Goal: Complete application form: Complete application form

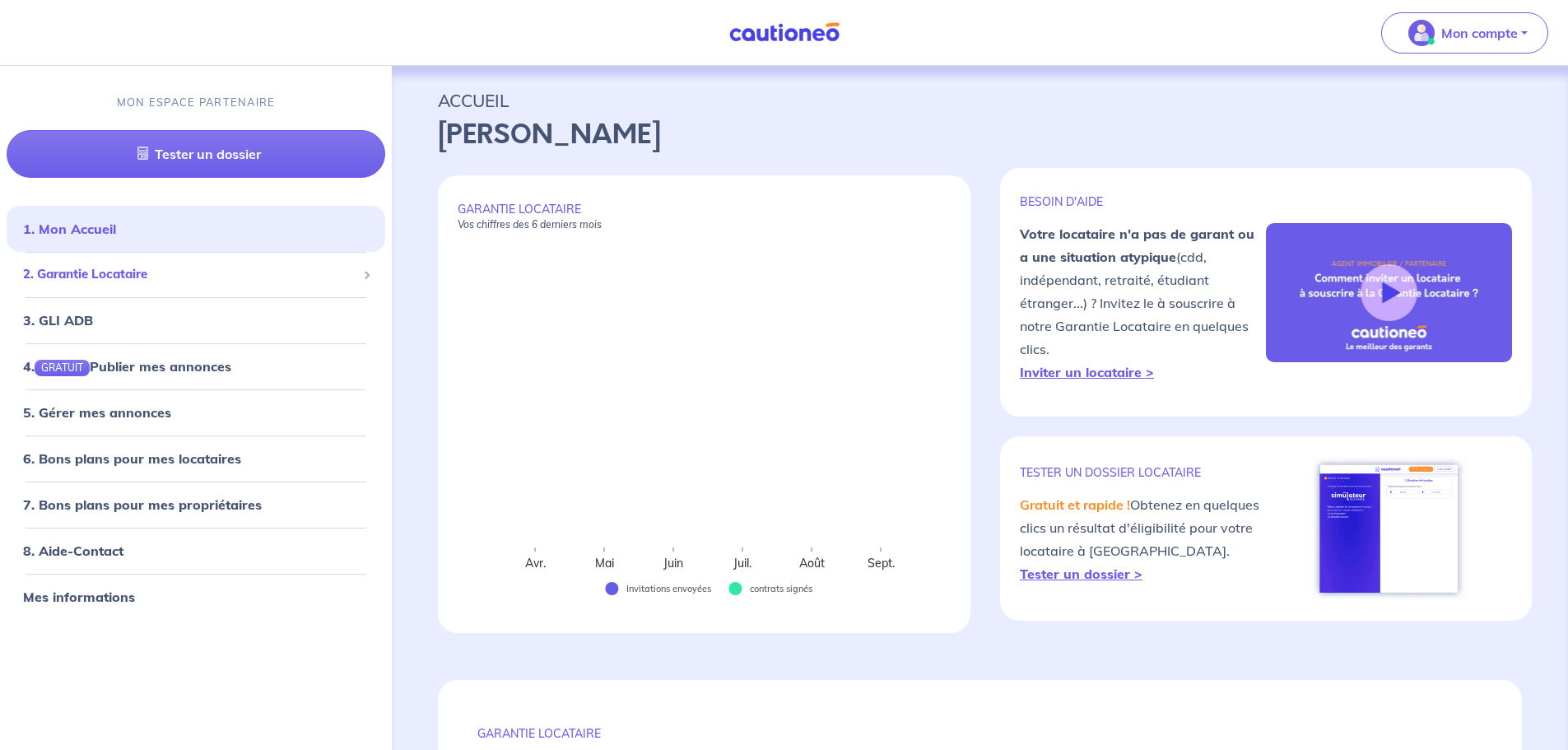
click at [79, 270] on span "2. Garantie Locataire" at bounding box center [190, 273] width 334 height 18
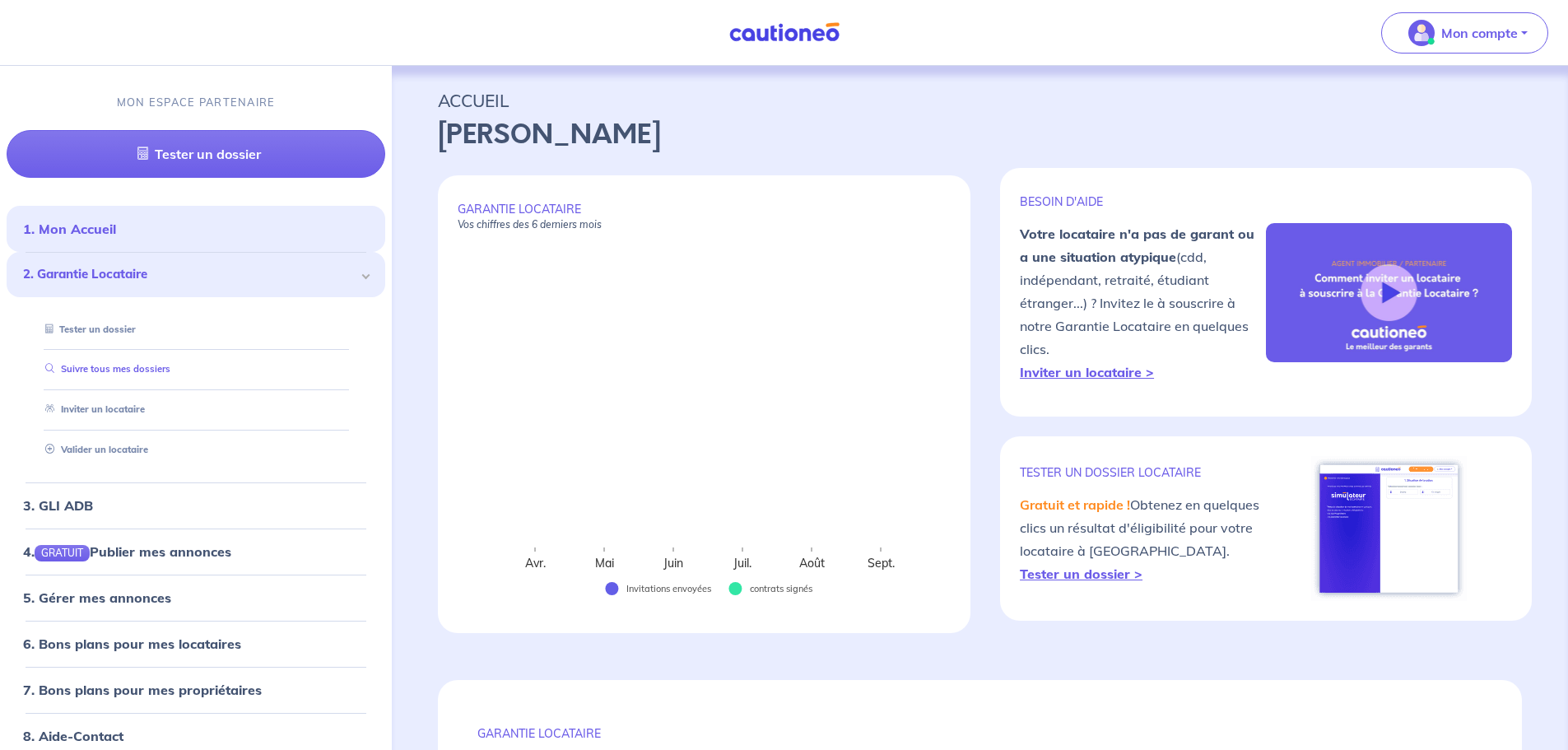
click at [100, 368] on link "Suivre tous mes dossiers" at bounding box center [104, 370] width 131 height 12
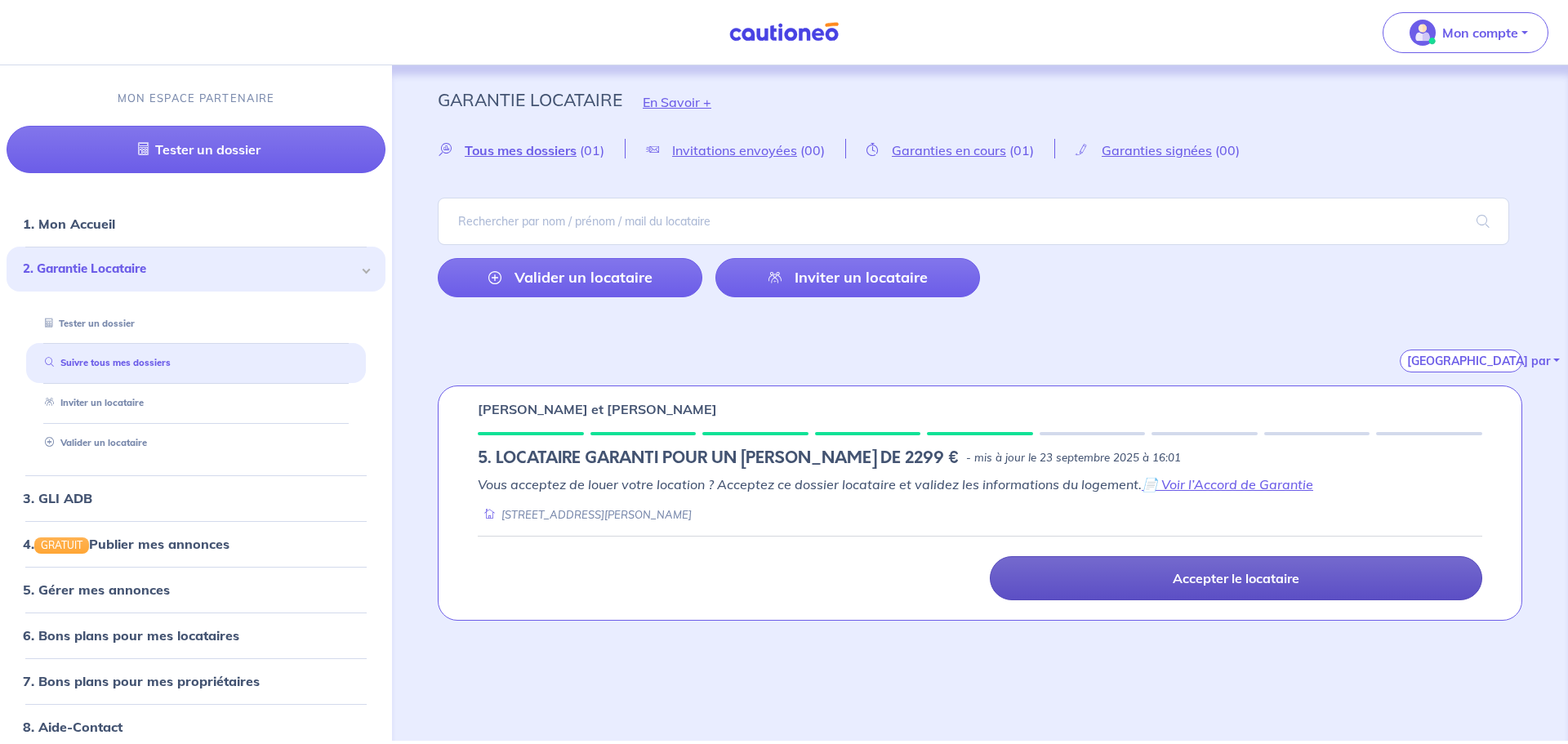
click at [1210, 577] on p "Accepter le locataire" at bounding box center [1235, 578] width 126 height 16
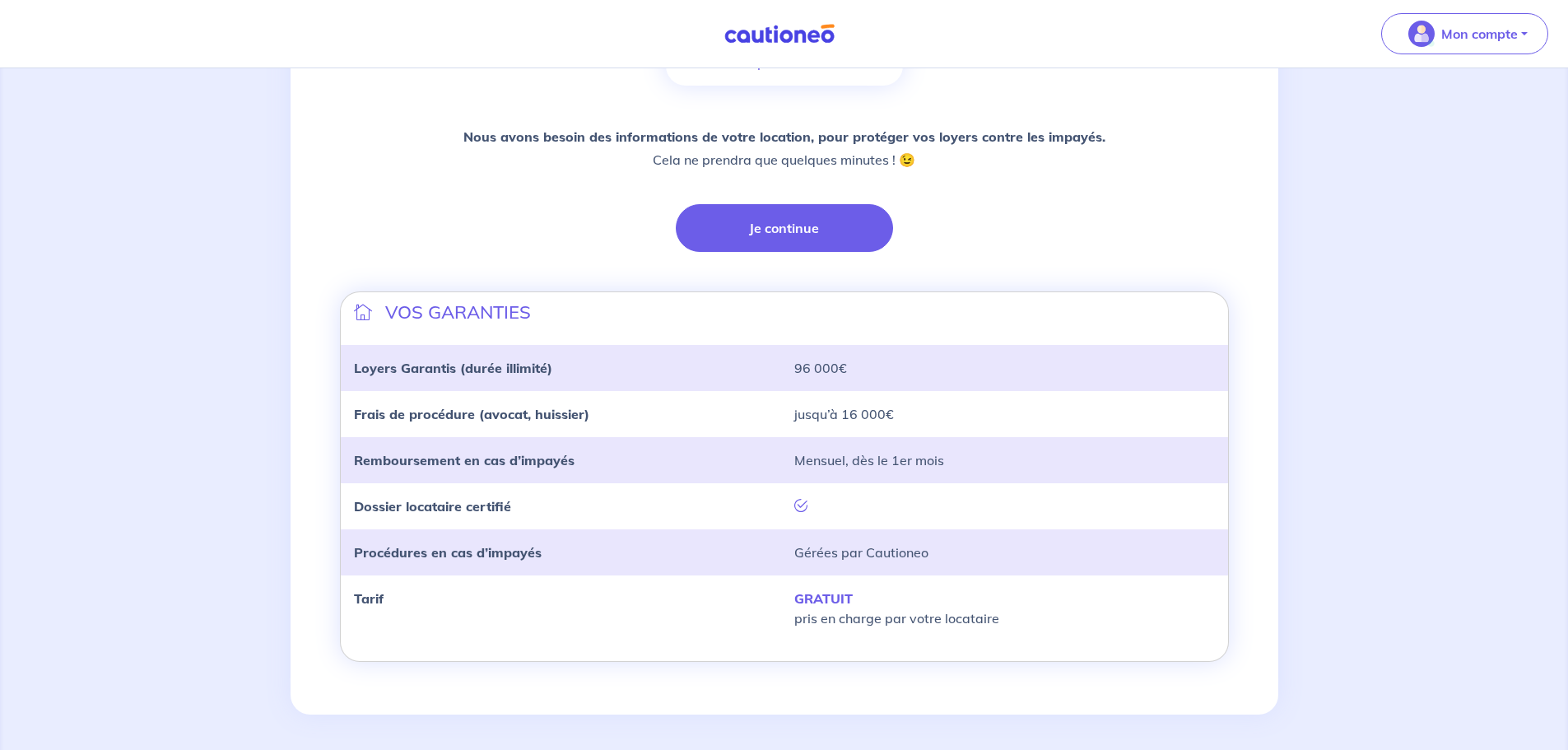
scroll to position [346, 0]
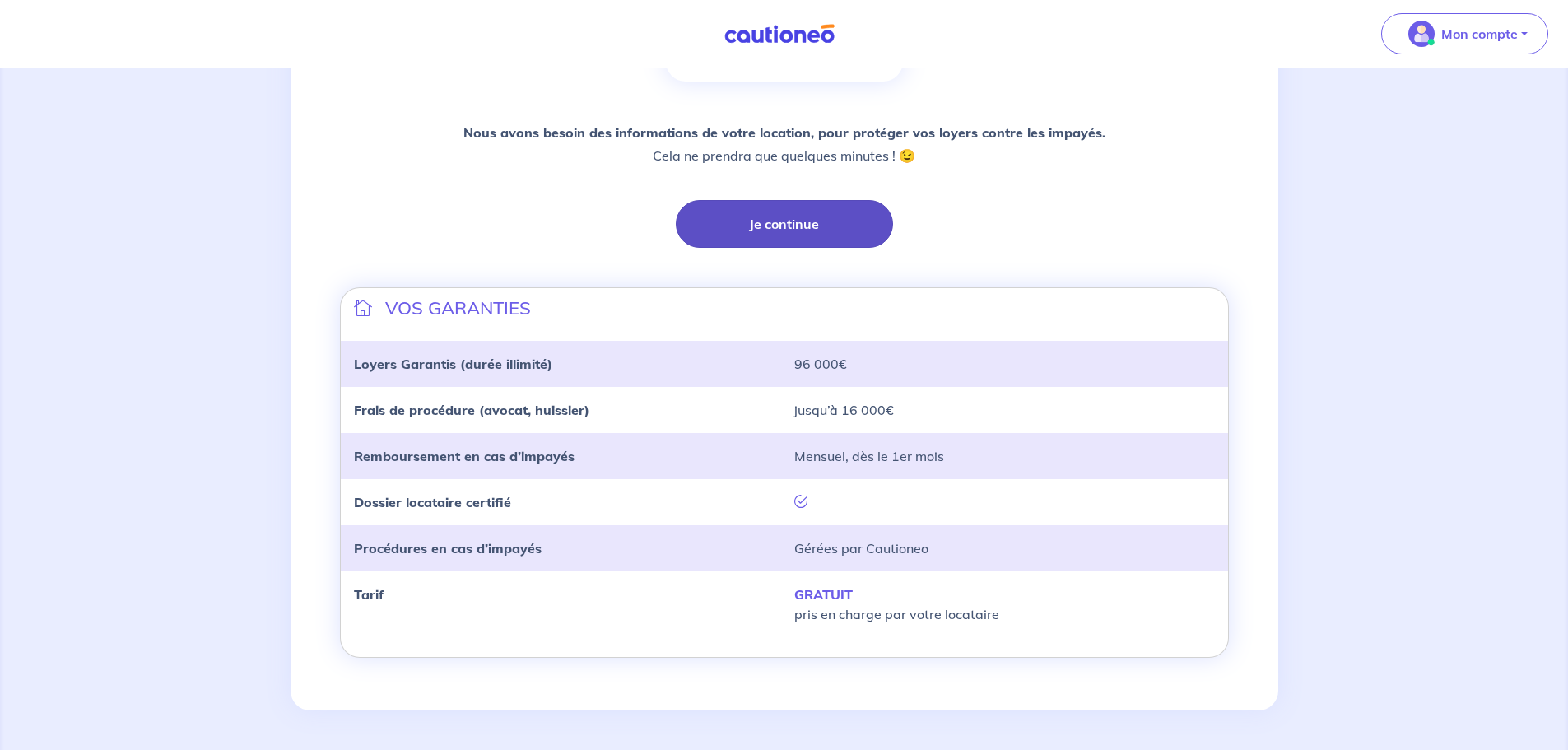
click at [823, 225] on button "Je continue" at bounding box center [784, 224] width 217 height 48
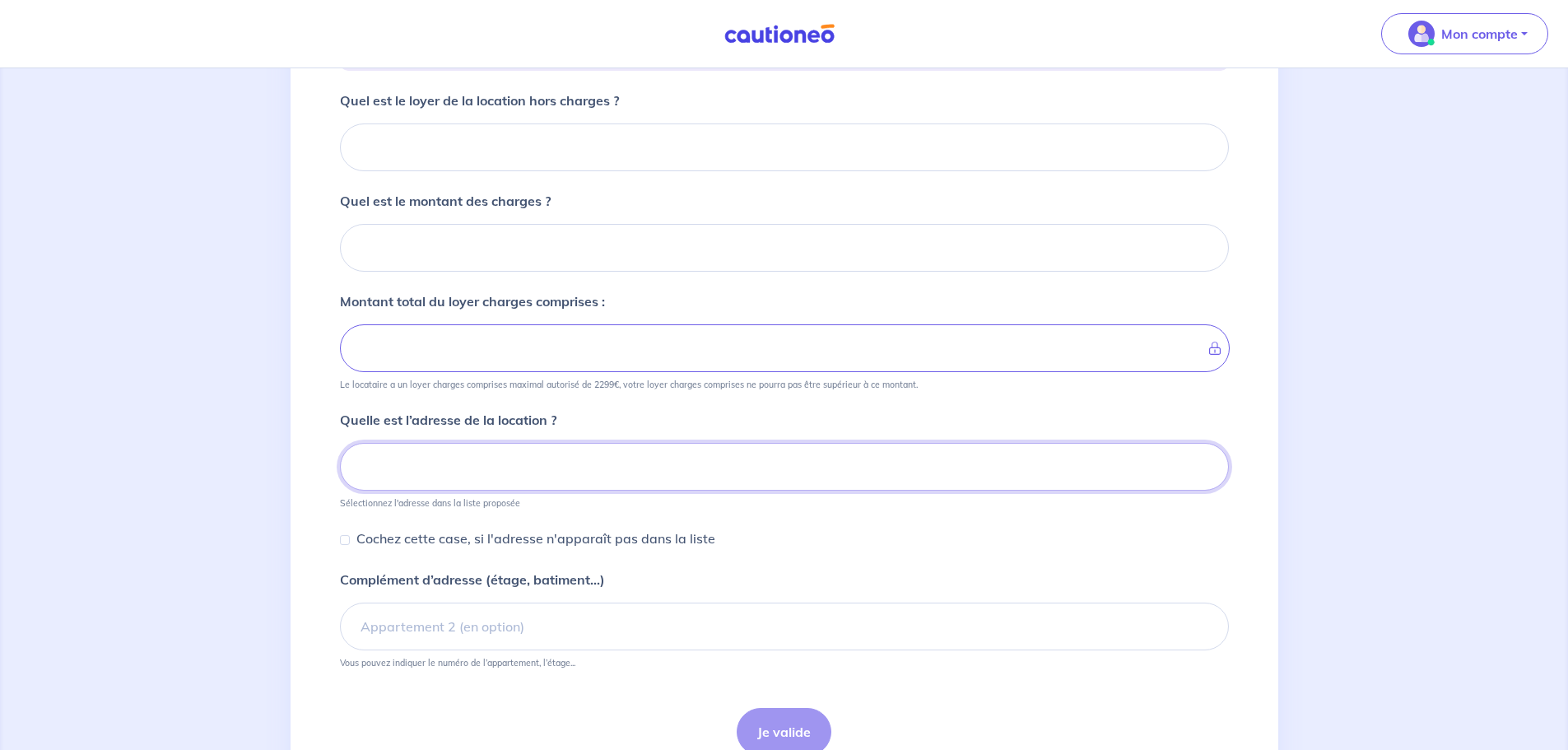
scroll to position [125, 0]
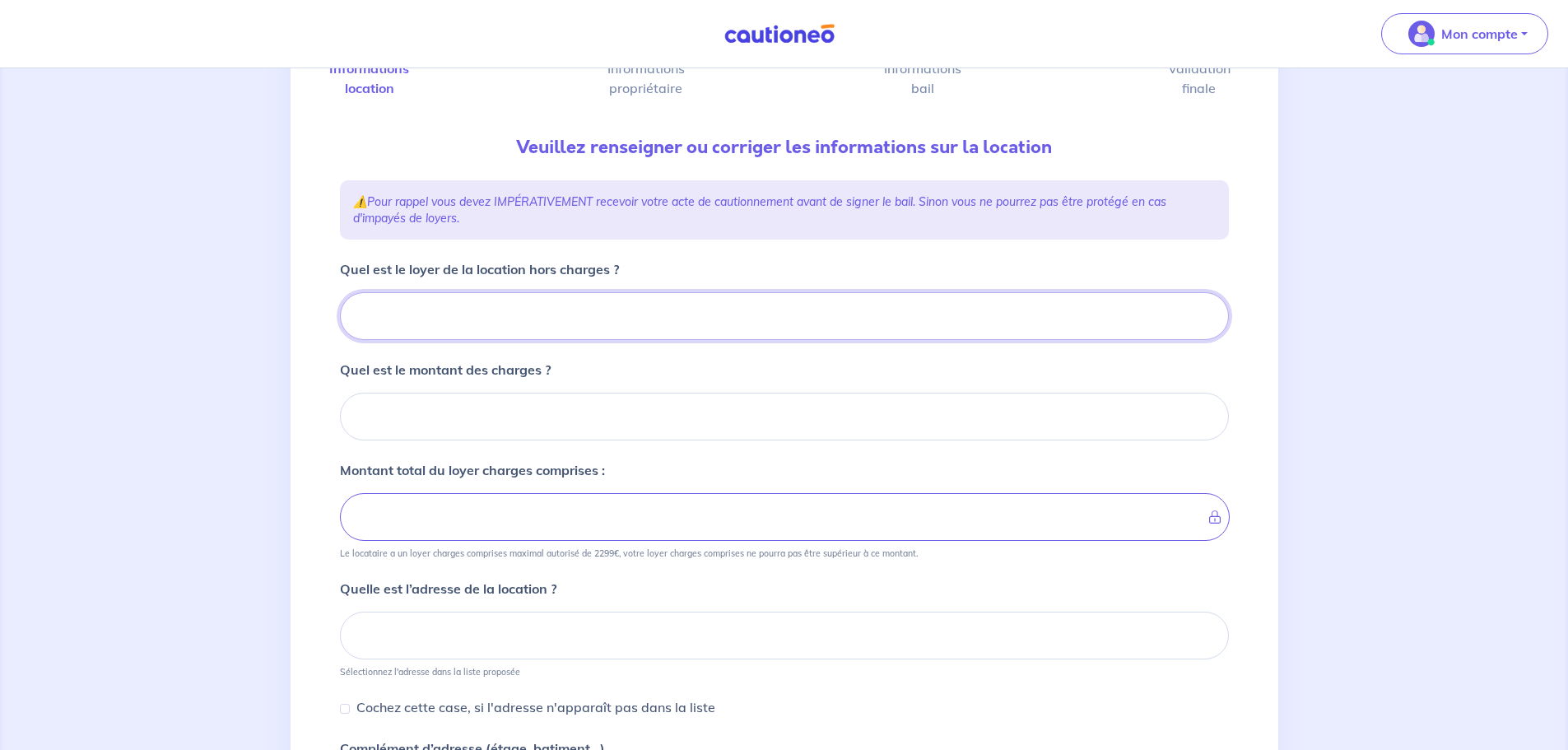
click at [556, 317] on input "Quel est le loyer de la location hors charges ?" at bounding box center [785, 315] width 889 height 48
type input "18"
type input "187"
type input "1870"
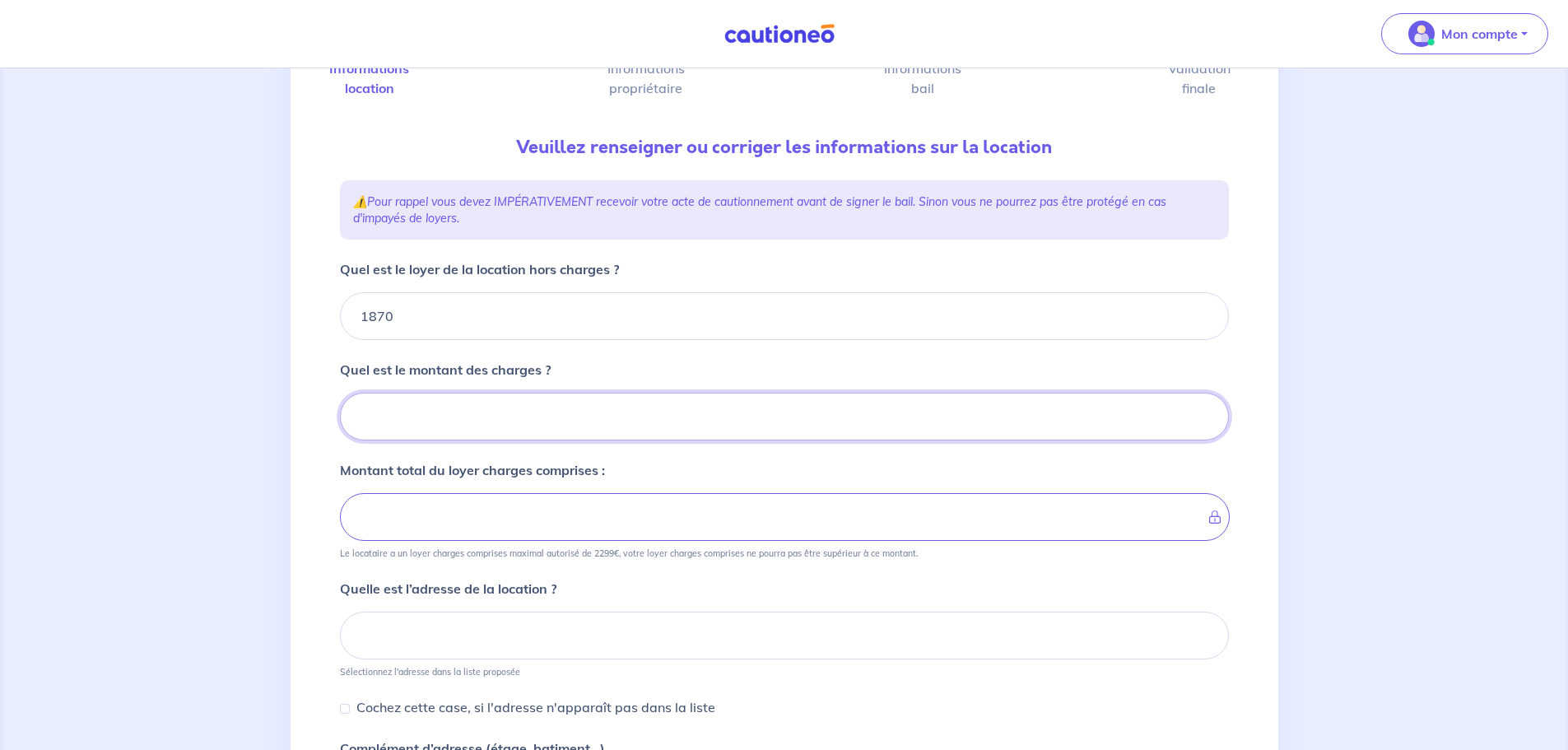
click at [474, 411] on input "Quel est le montant des charges ?" at bounding box center [785, 416] width 889 height 48
type input "130"
type input "2000"
type input "130"
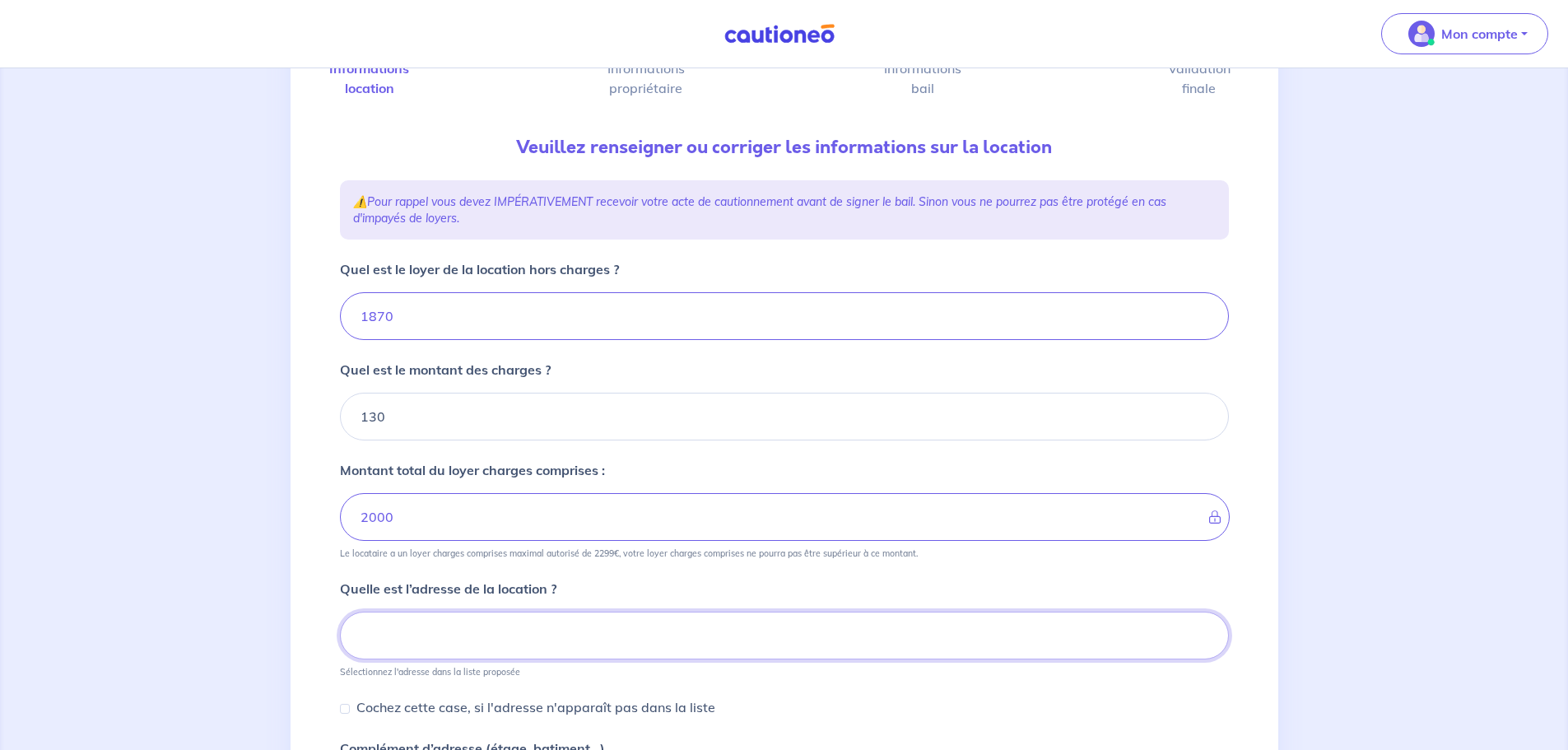
click at [494, 635] on input at bounding box center [785, 635] width 889 height 48
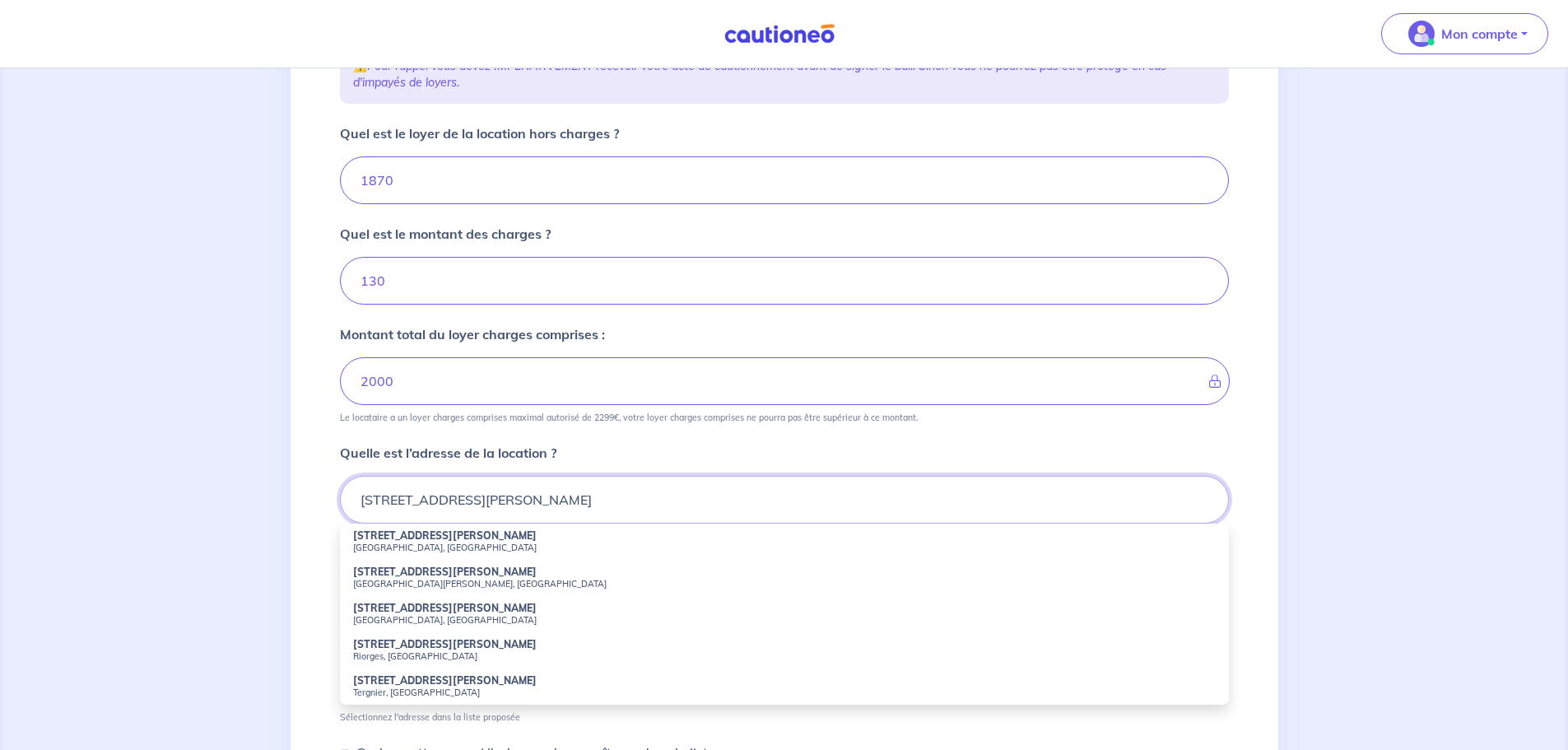
scroll to position [290, 0]
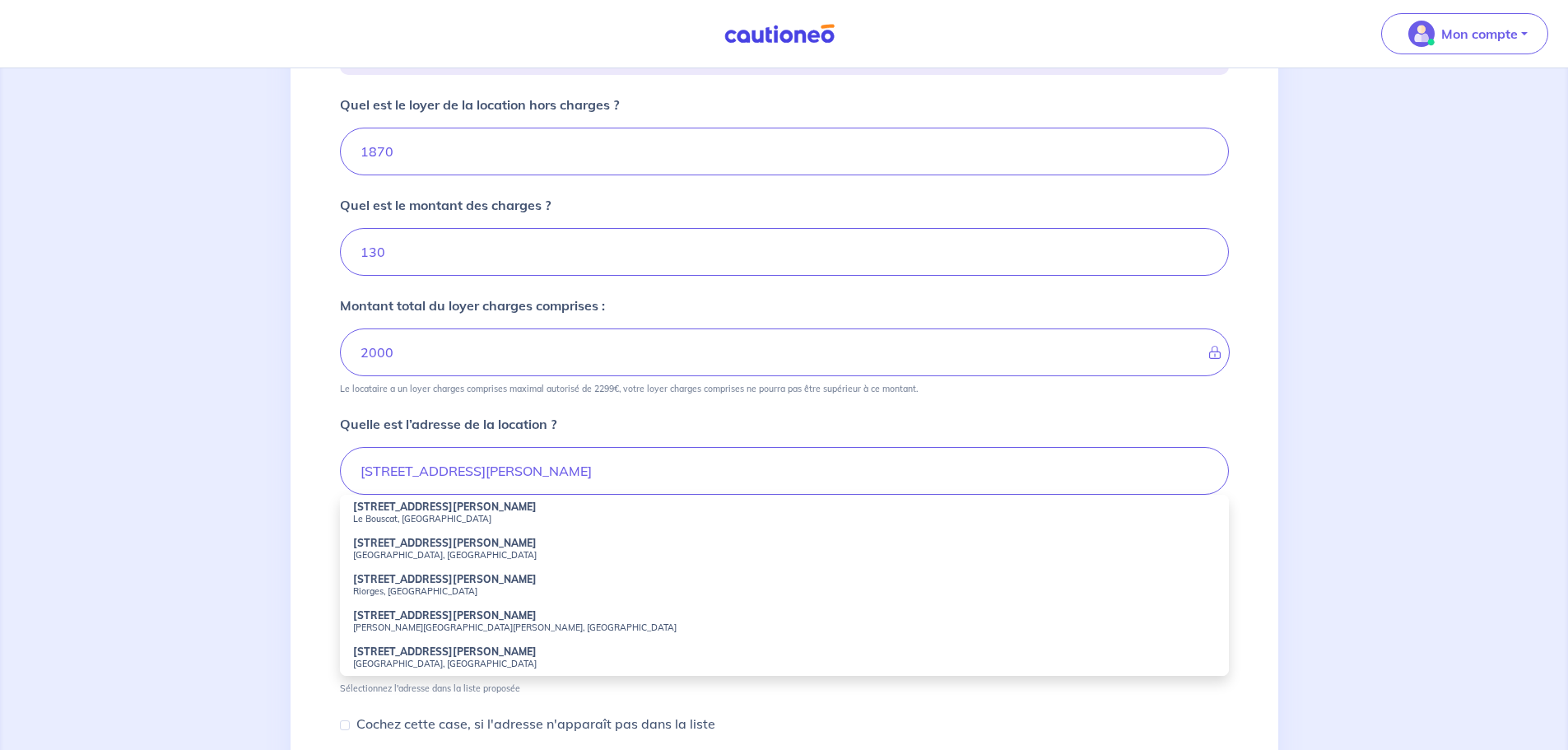
click at [446, 514] on small "Le Bouscat, France" at bounding box center [784, 518] width 863 height 12
type input "65 Rue Raymond Poincaré, Le Bouscat, France"
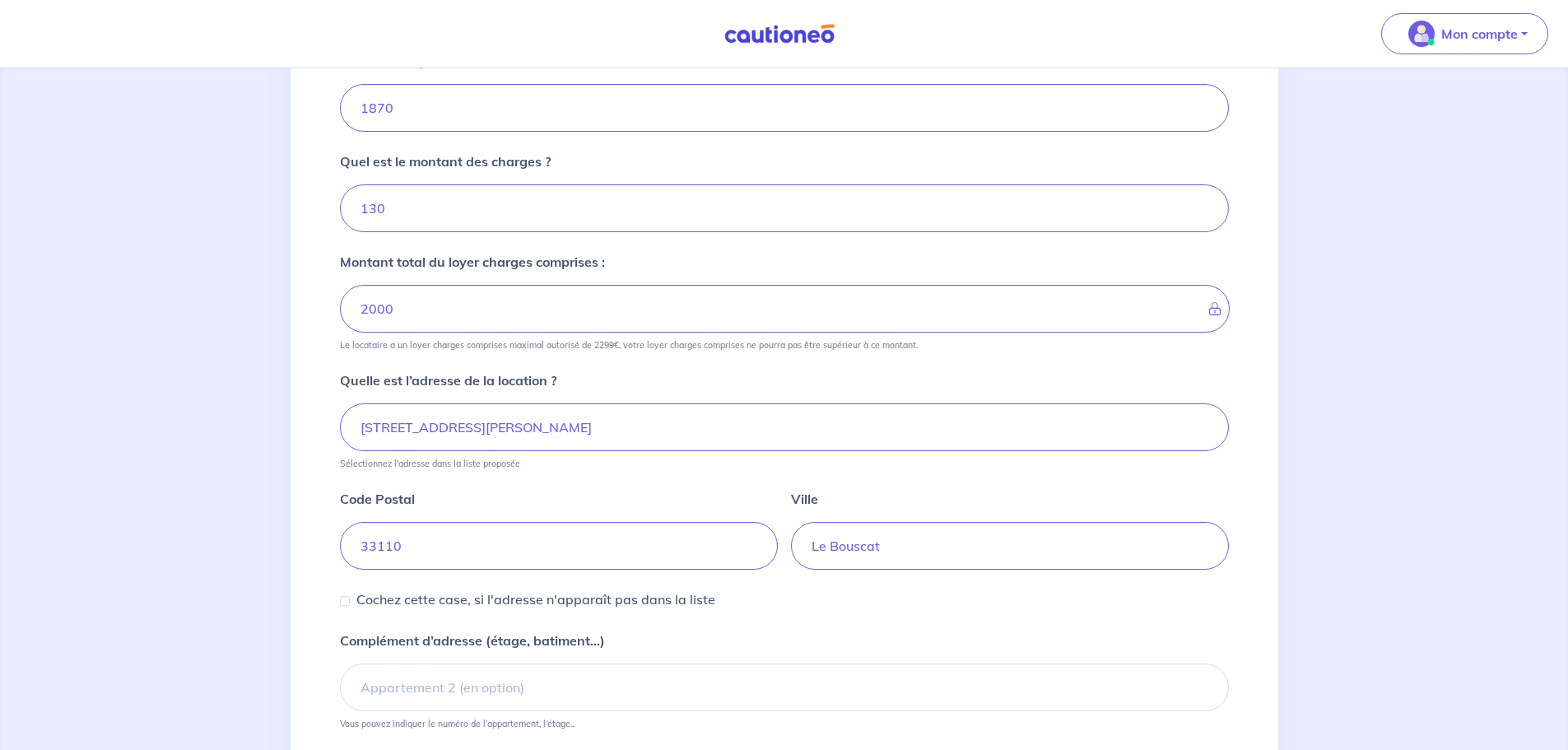
scroll to position [454, 0]
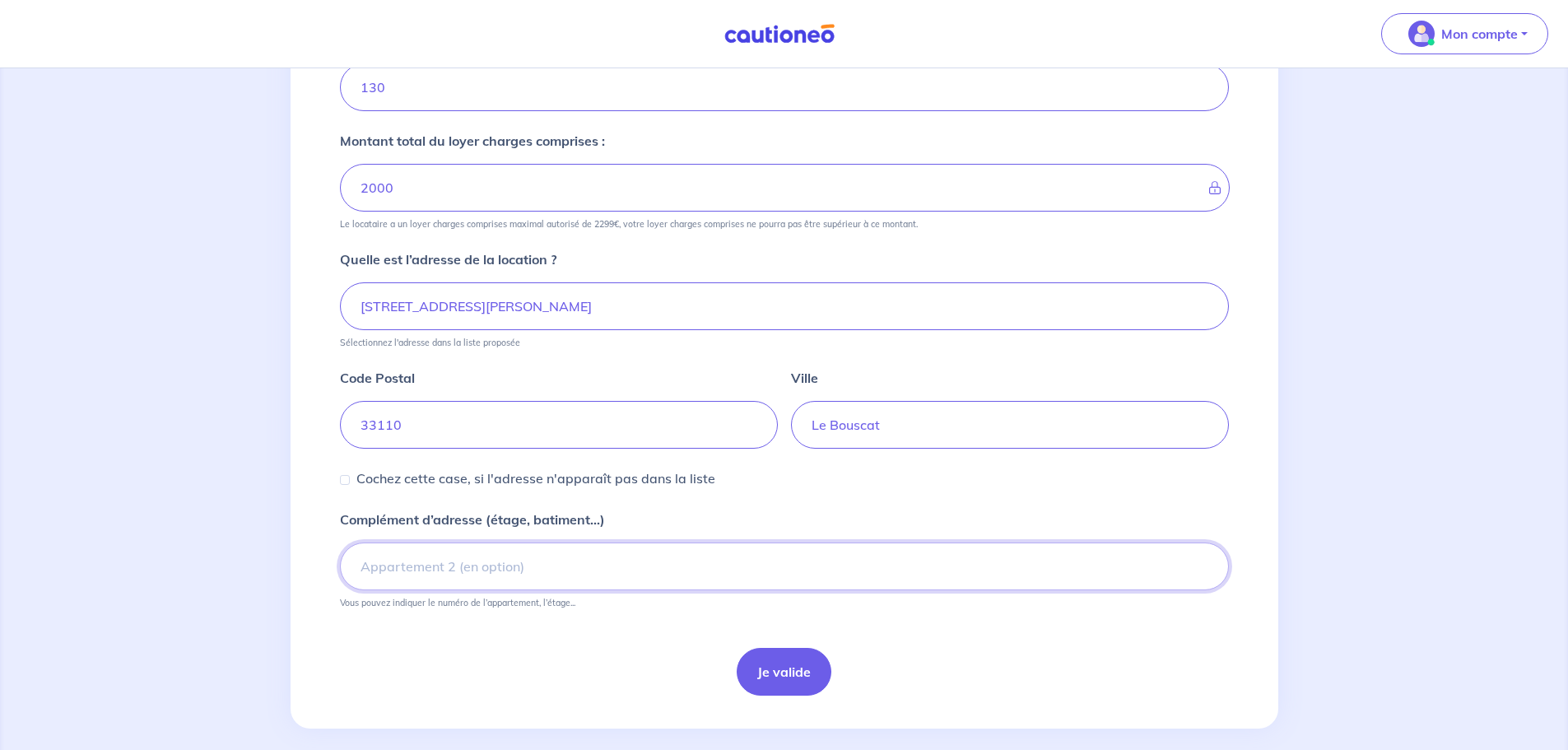
click at [375, 565] on input "Complément d’adresse (étage, batiment...)" at bounding box center [785, 566] width 889 height 48
type input "1er étage droite"
click at [491, 700] on div "1 2 3 4 Informations location Informations propriétaire Informations bail Valid…" at bounding box center [784, 185] width 909 height 1062
click at [797, 671] on button "Je valide" at bounding box center [783, 671] width 94 height 48
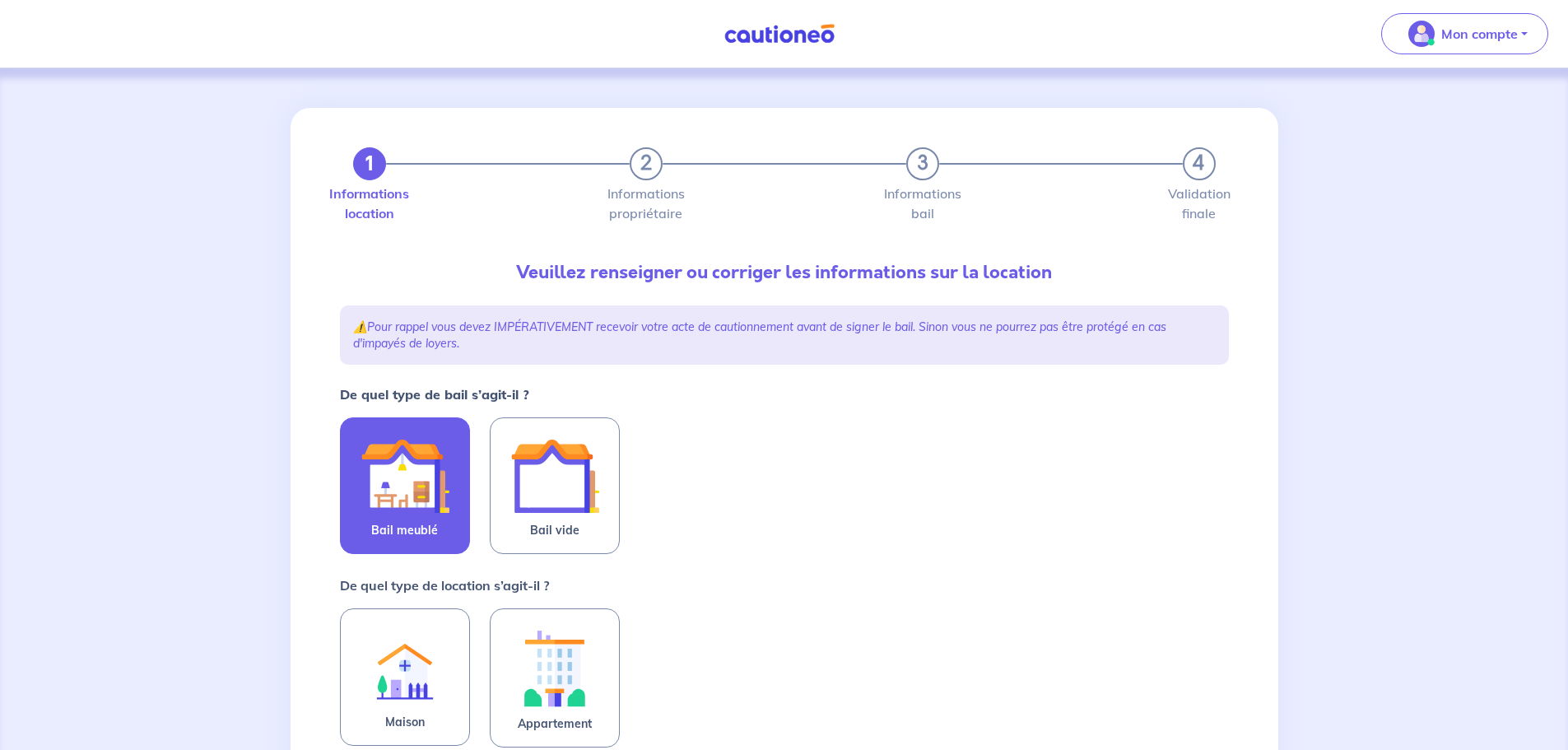
click at [445, 485] on img at bounding box center [405, 475] width 89 height 89
click at [0, 0] on input "Bail meublé" at bounding box center [0, 0] width 0 height 0
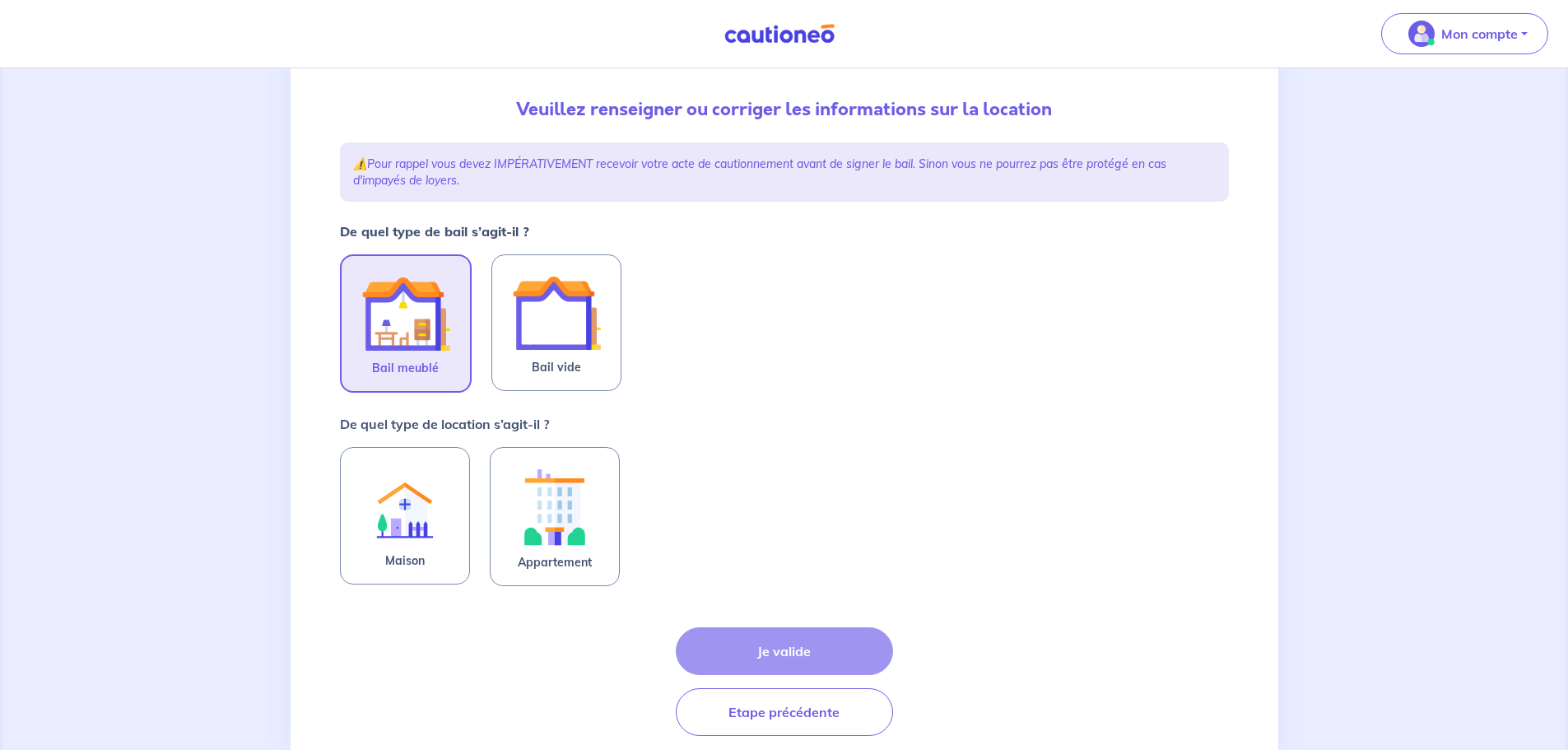
scroll to position [164, 0]
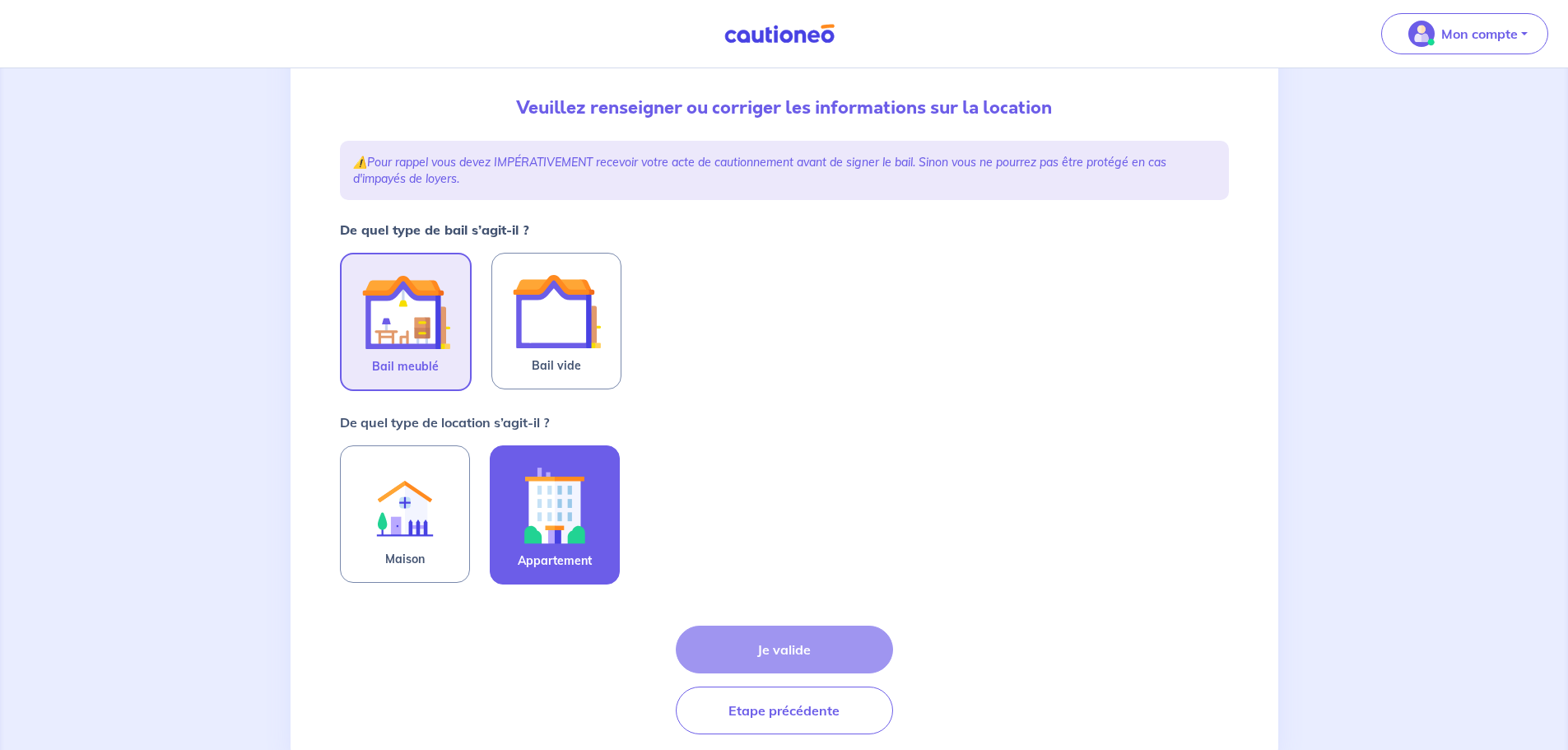
click at [583, 528] on img at bounding box center [554, 505] width 89 height 91
click at [0, 0] on input "Appartement" at bounding box center [0, 0] width 0 height 0
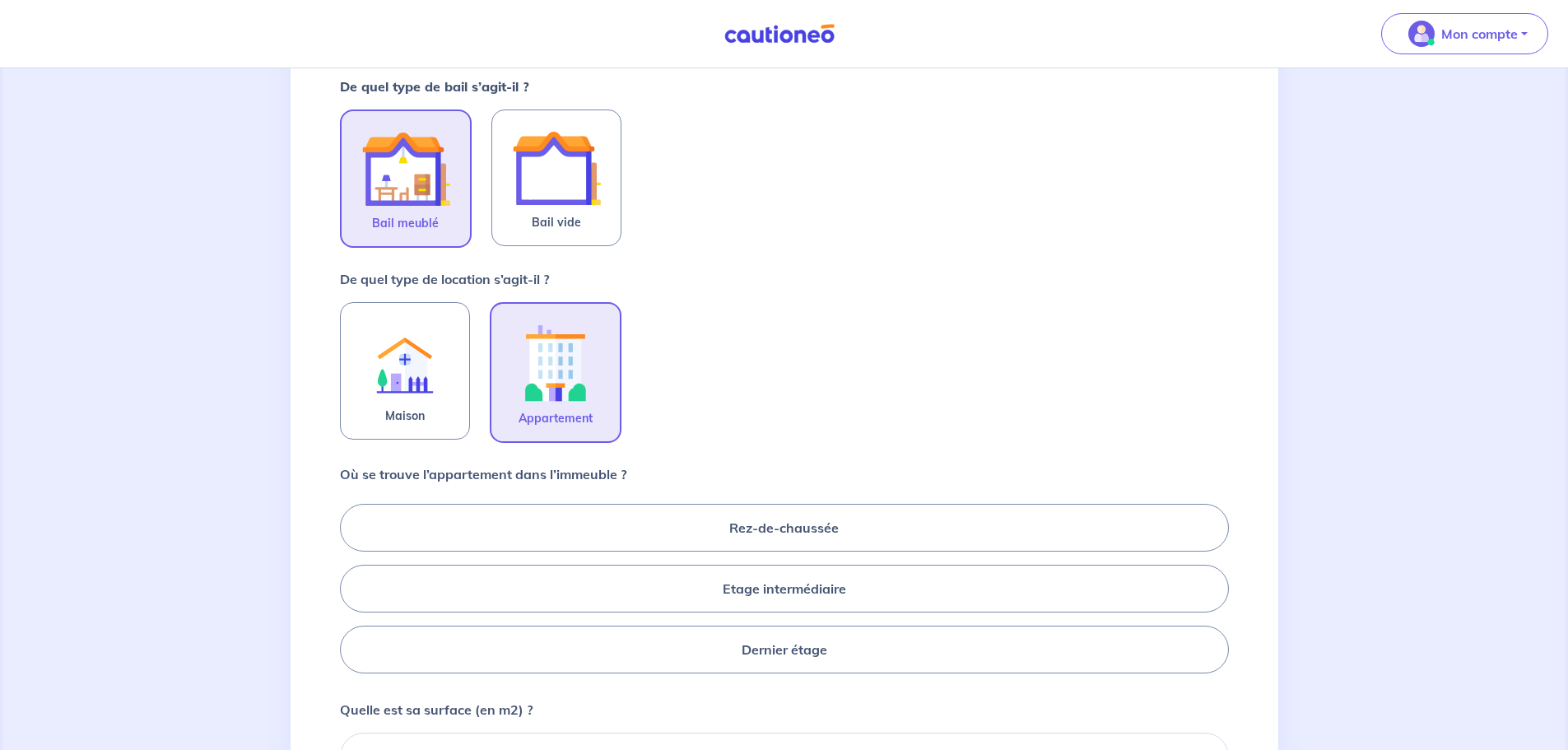
scroll to position [330, 0]
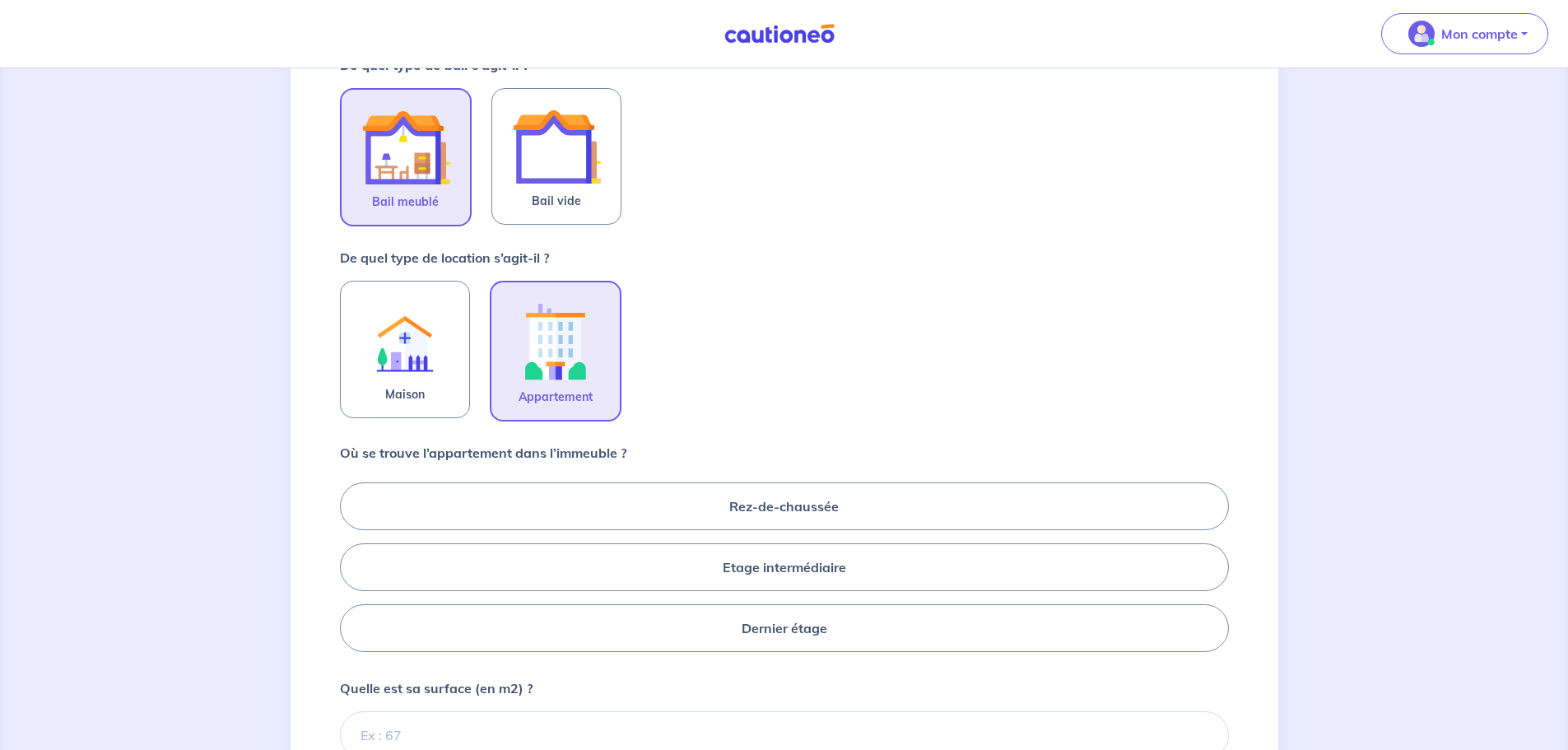
click at [858, 579] on label "Etage intermédiaire" at bounding box center [785, 567] width 889 height 48
click at [351, 572] on input "Etage intermédiaire" at bounding box center [345, 566] width 11 height 11
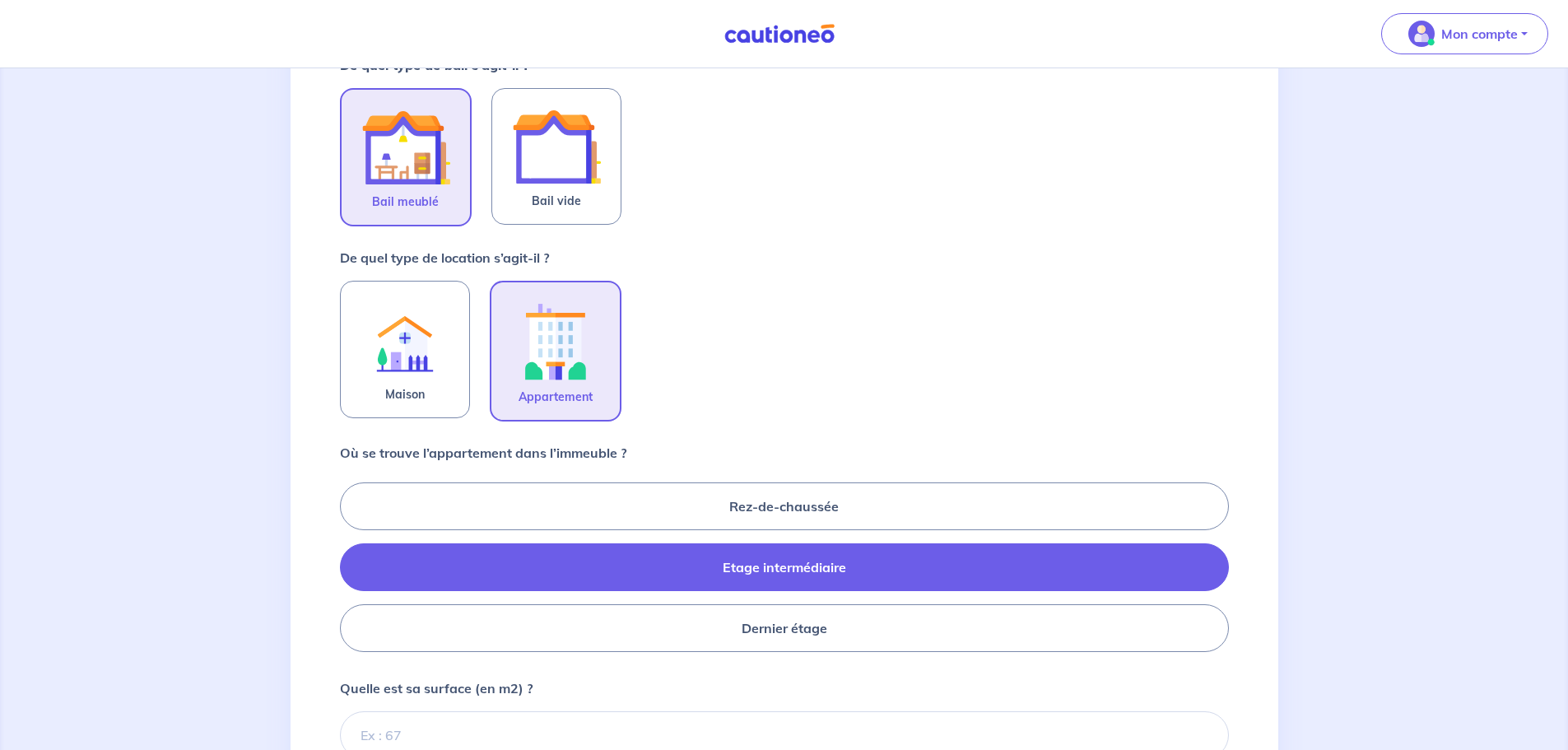
radio input "true"
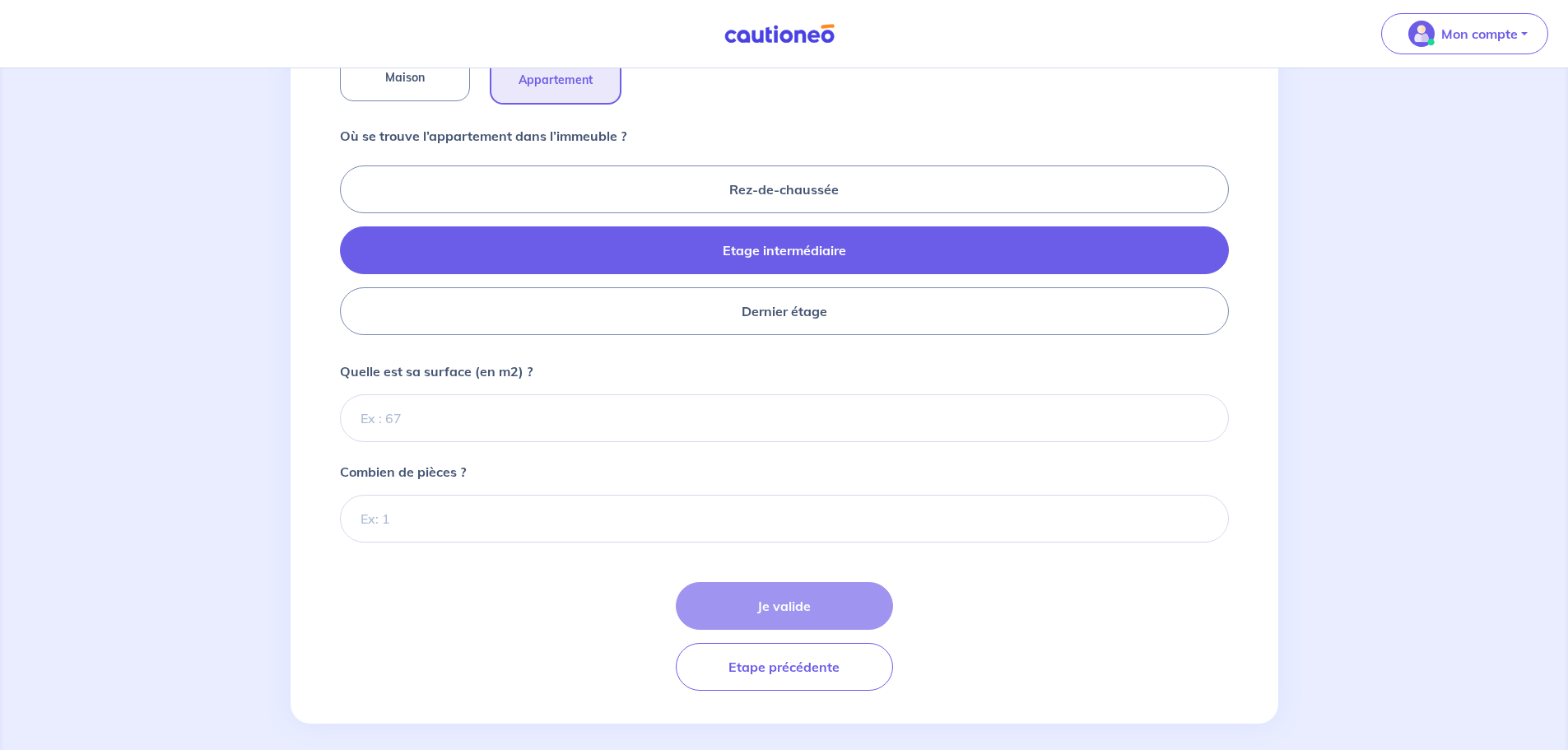
scroll to position [660, 0]
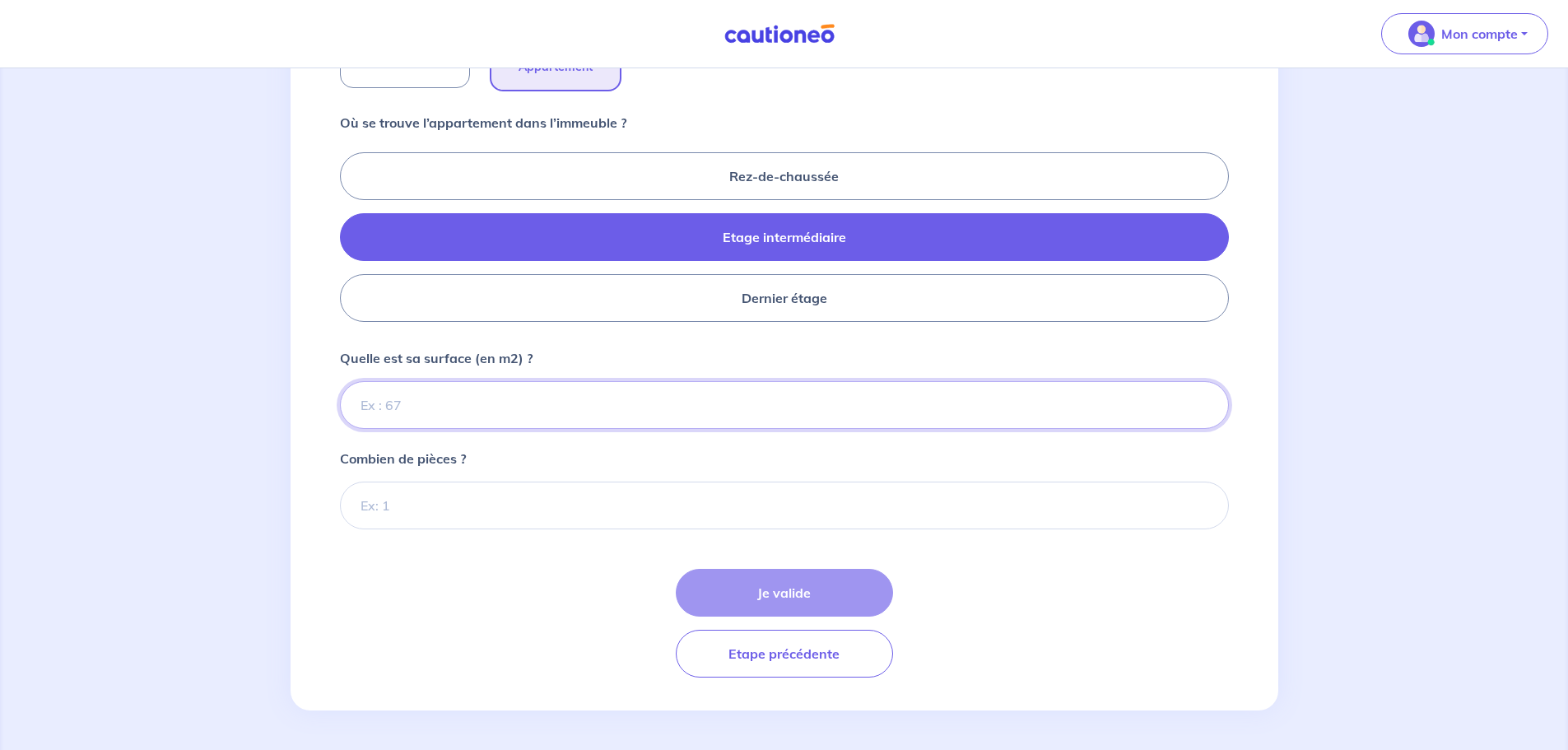
click at [471, 406] on input "Quelle est sa surface (en m2) ?" at bounding box center [785, 405] width 889 height 48
type input "137"
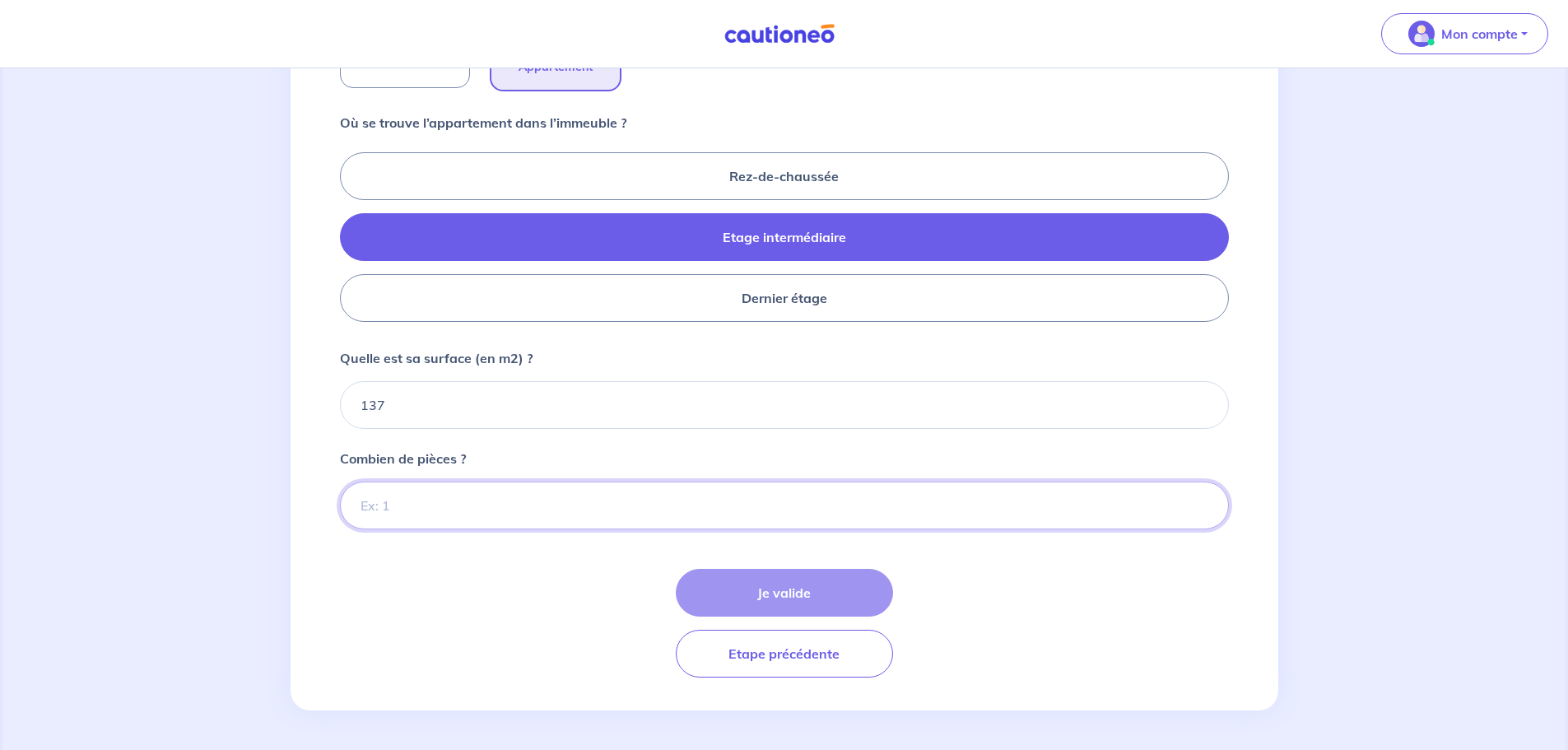
click at [435, 493] on input "Combien de pièces ?" at bounding box center [785, 505] width 889 height 48
type input "5"
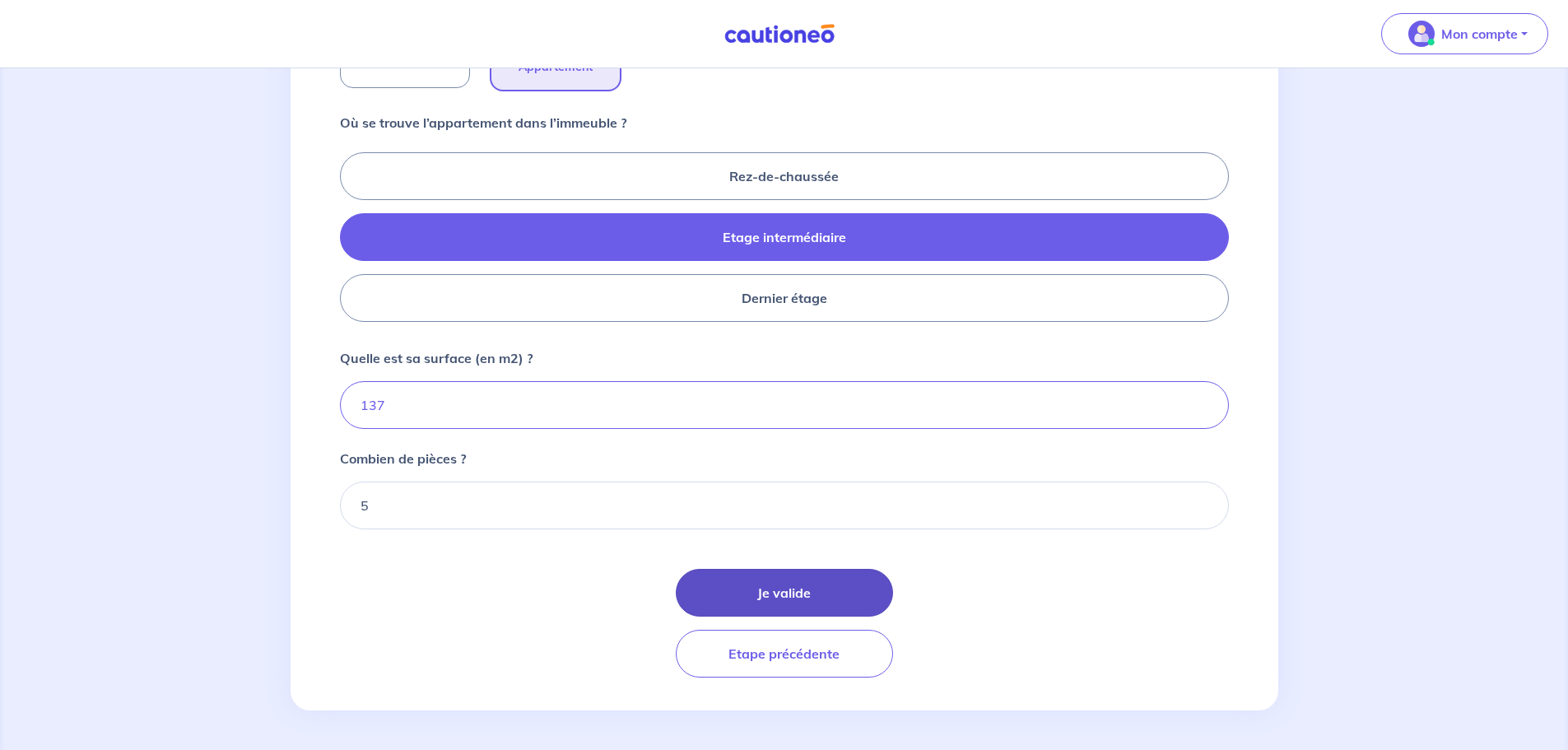
click at [806, 591] on button "Je valide" at bounding box center [784, 592] width 217 height 48
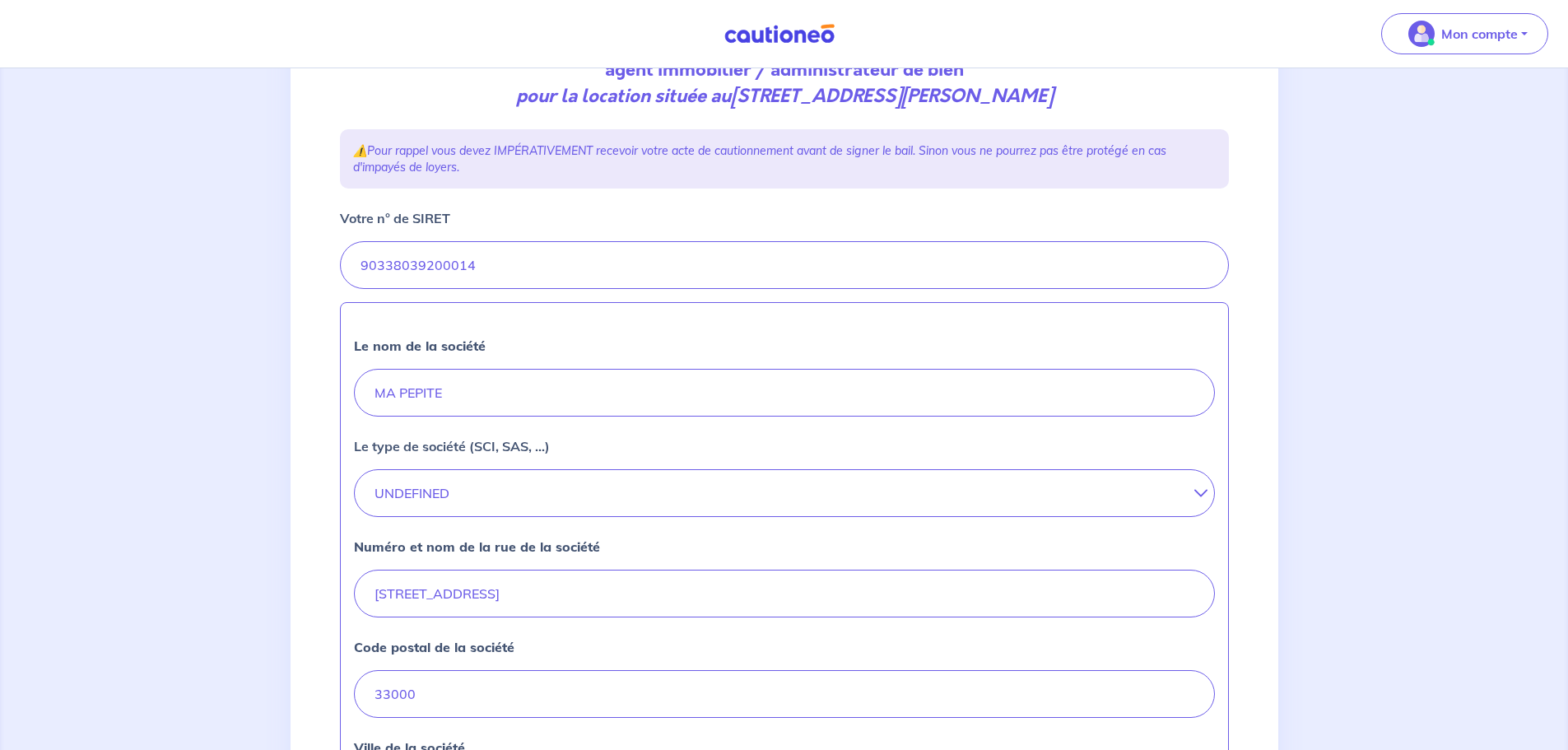
scroll to position [247, 0]
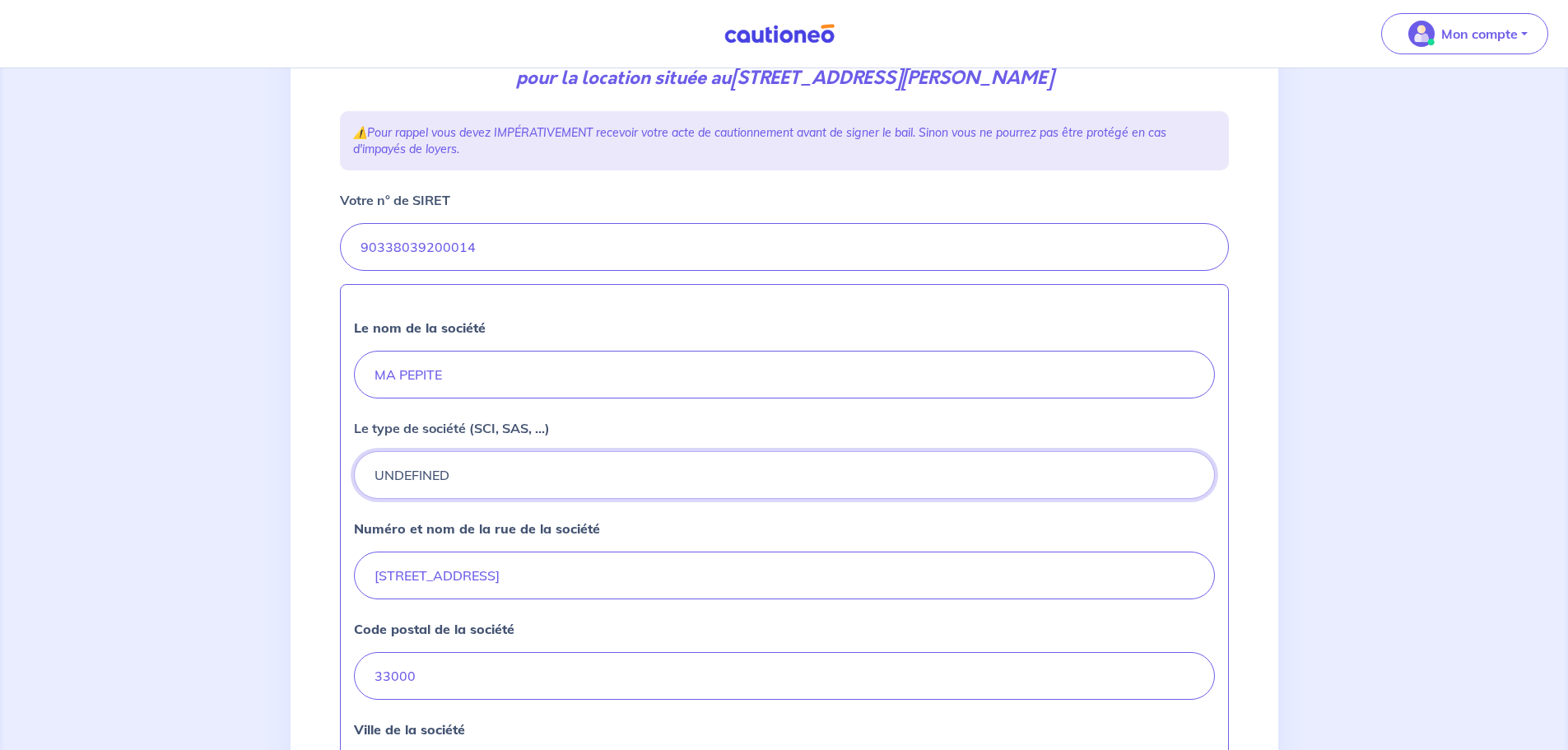
click at [483, 470] on button "UNDEFINED" at bounding box center [784, 475] width 861 height 48
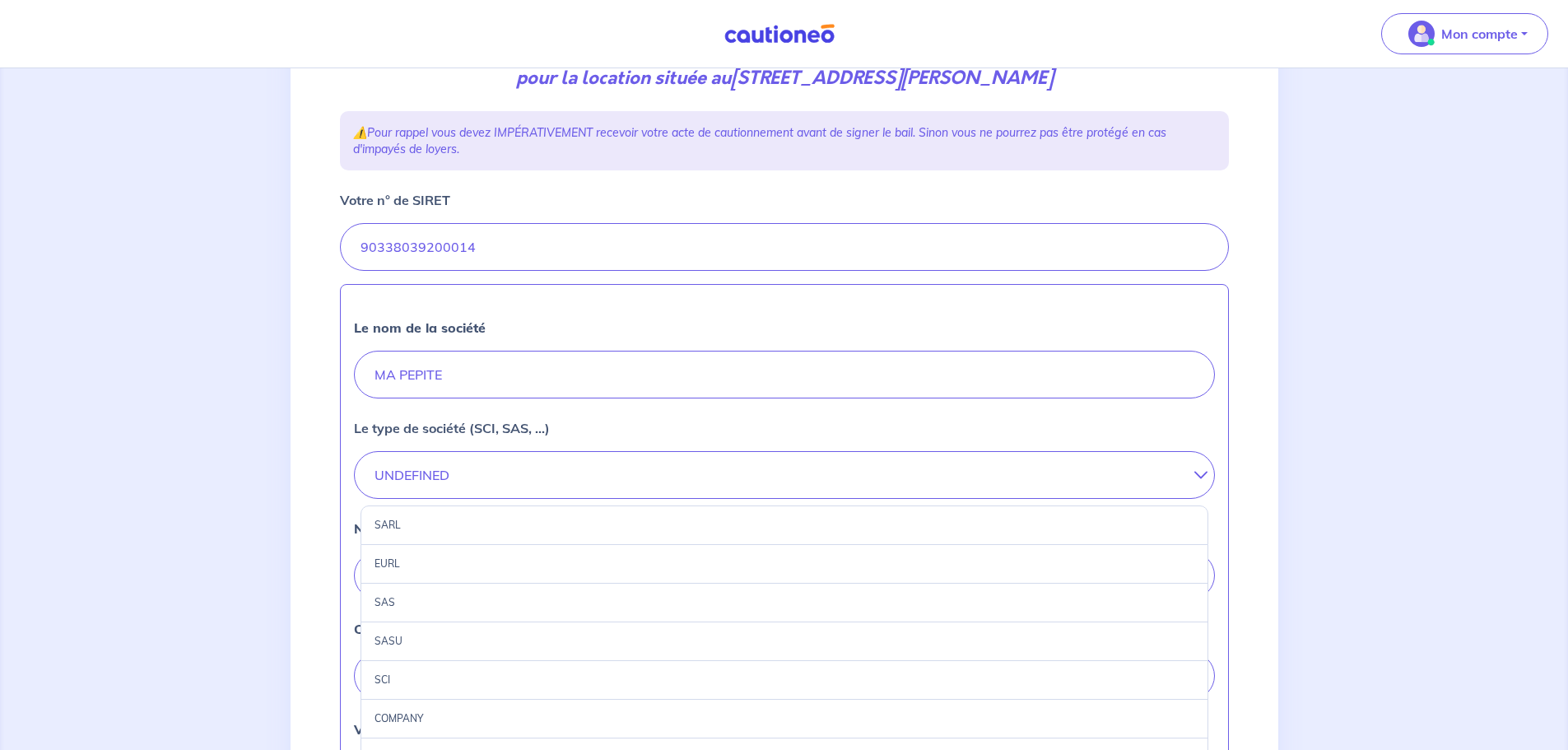
click at [426, 559] on div "EURL" at bounding box center [785, 564] width 848 height 39
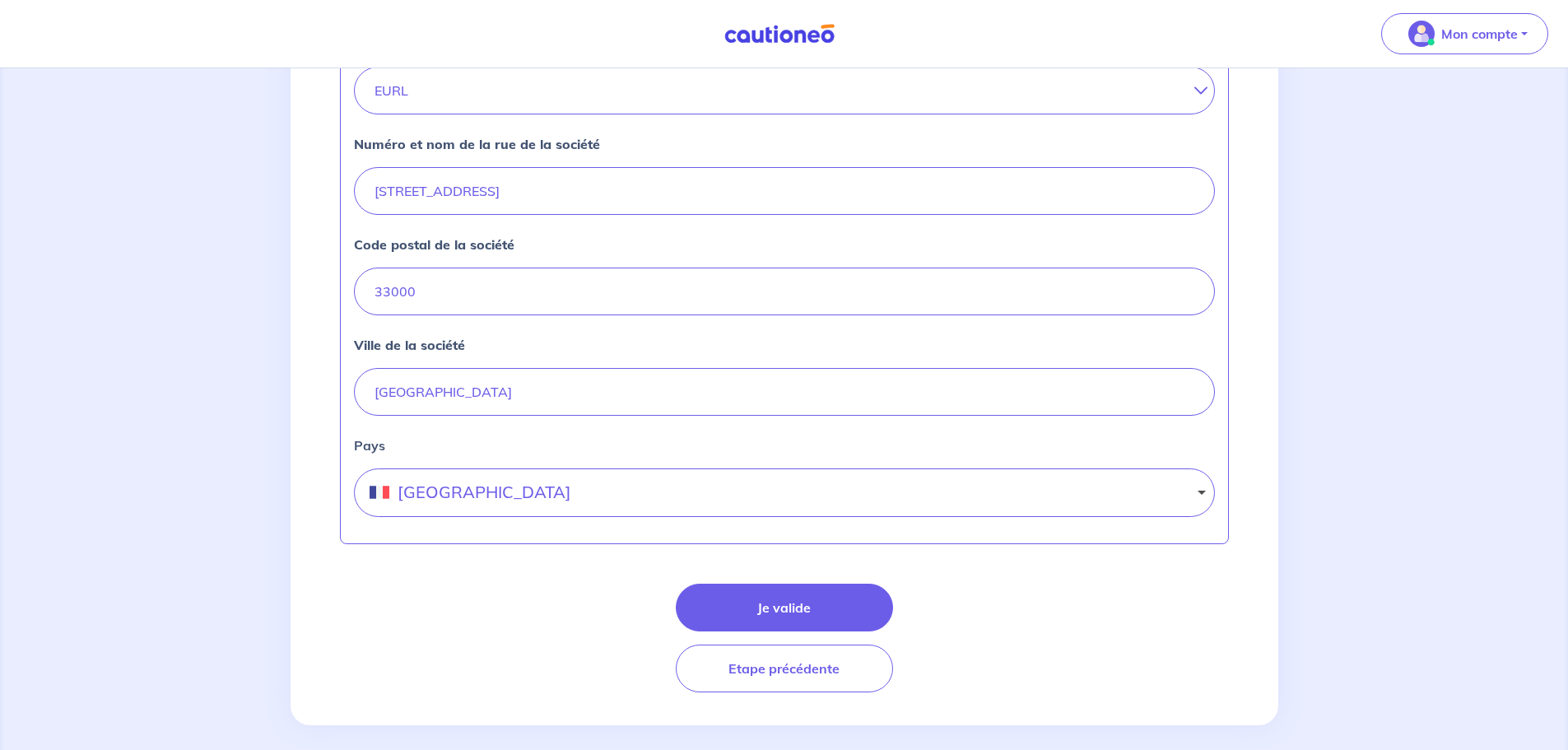
scroll to position [646, 0]
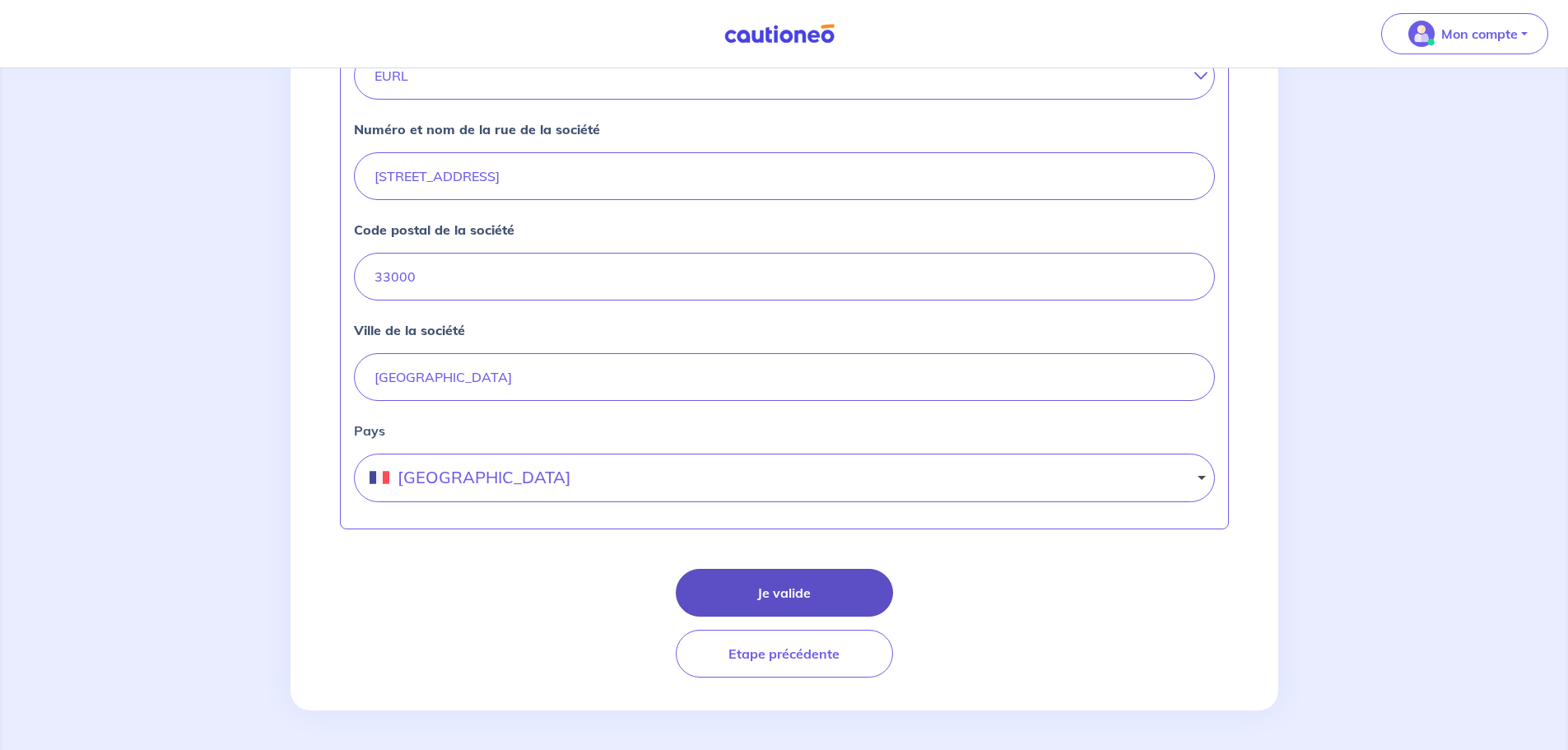
click at [769, 594] on button "Je valide" at bounding box center [784, 592] width 217 height 48
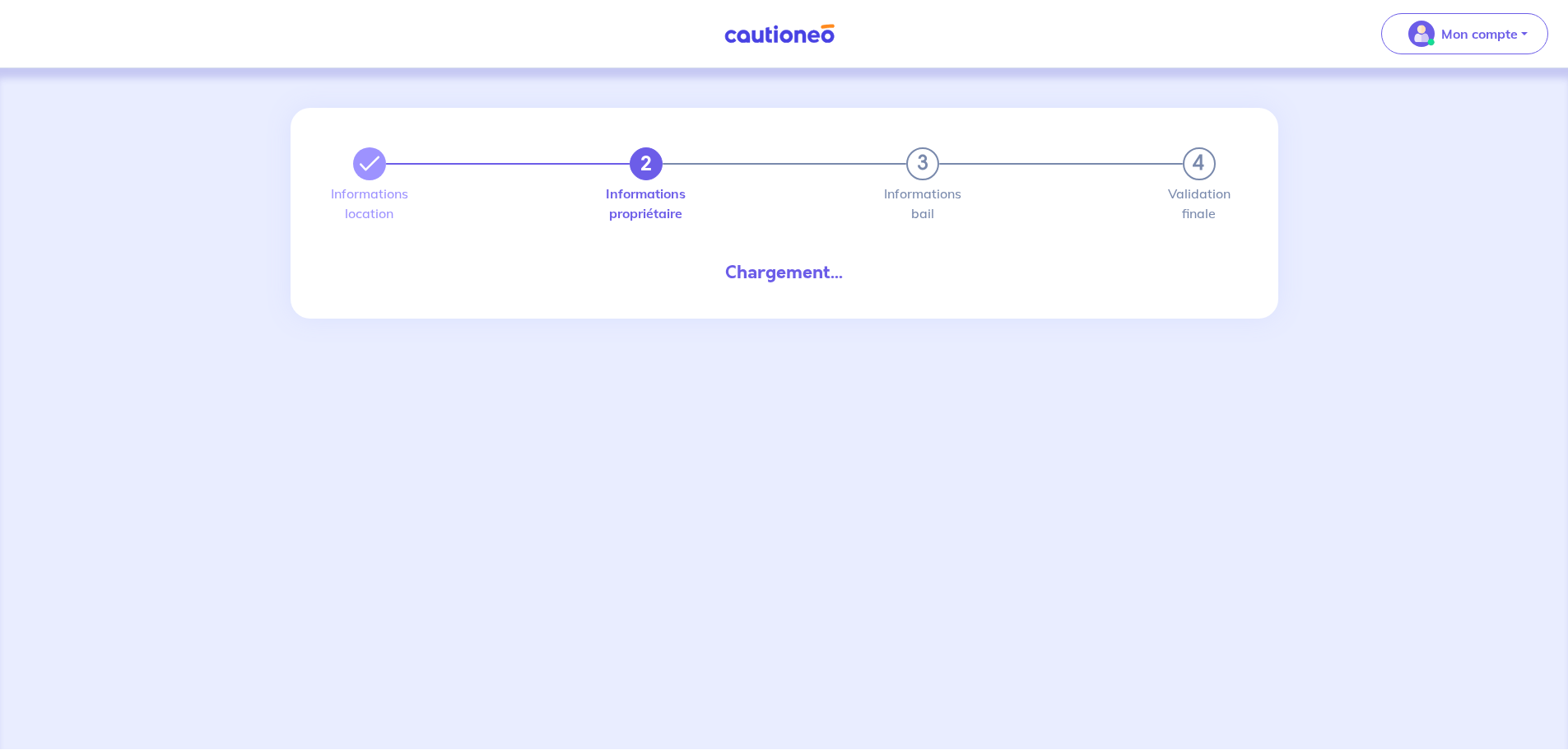
select select "FR"
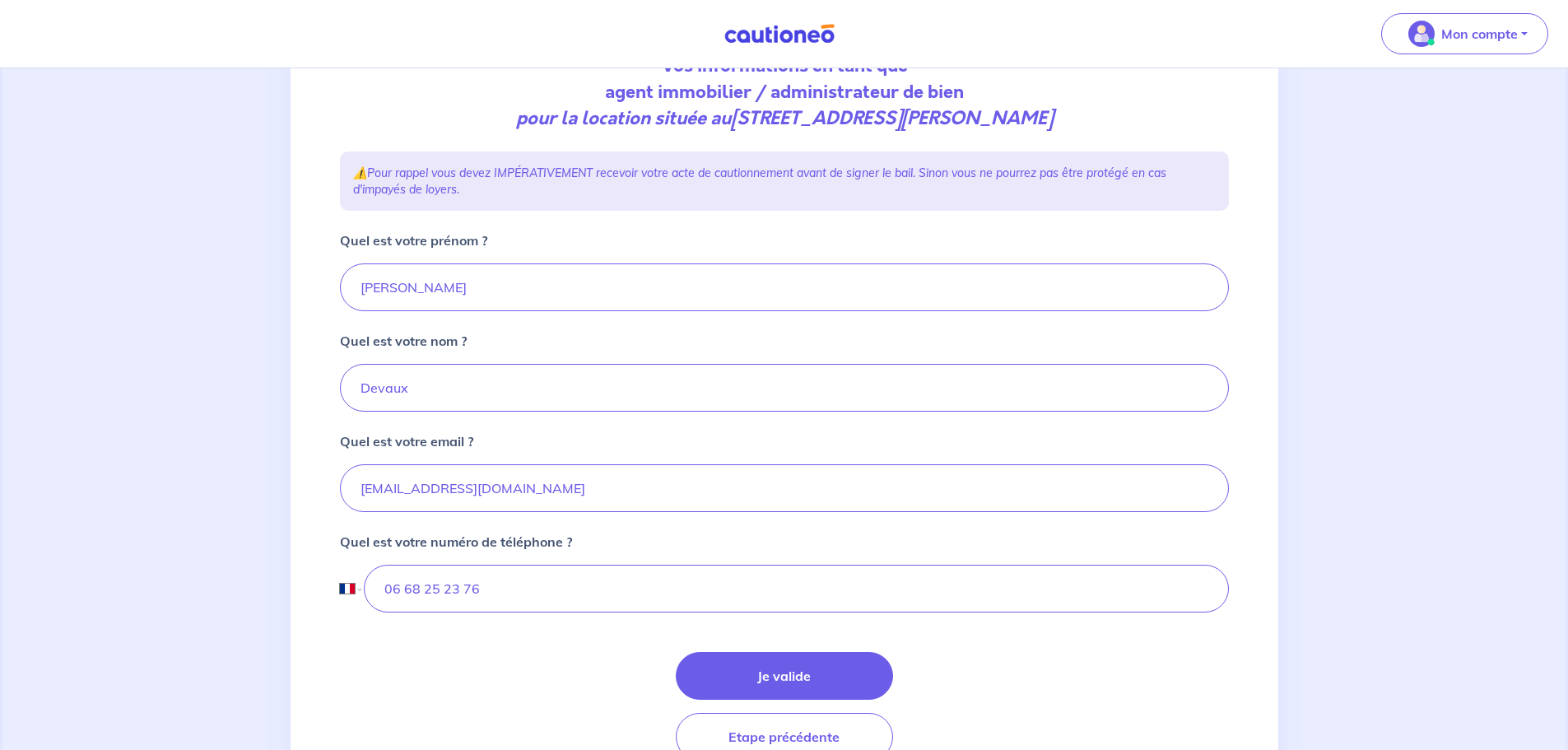
scroll to position [247, 0]
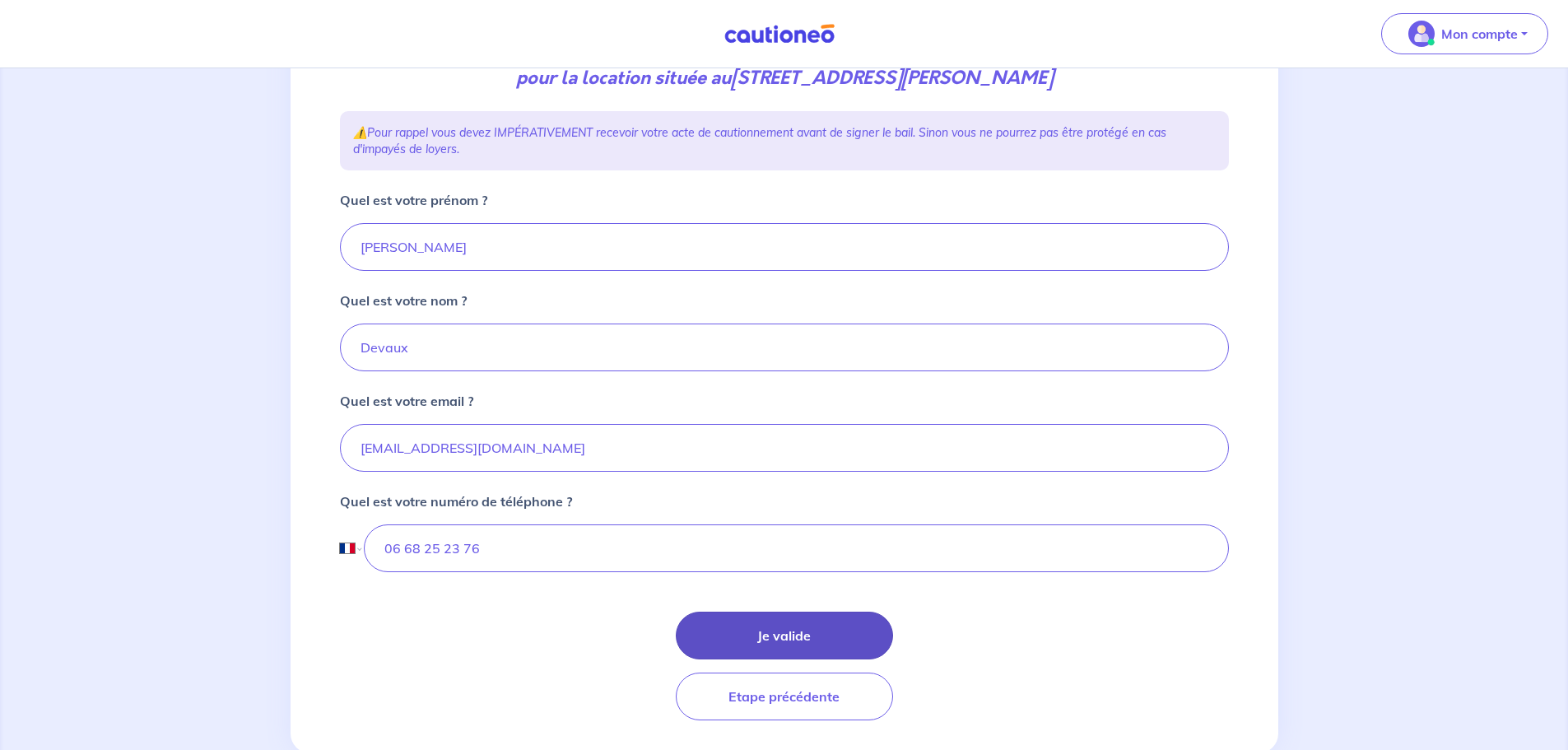
click at [758, 640] on button "Je valide" at bounding box center [784, 635] width 217 height 48
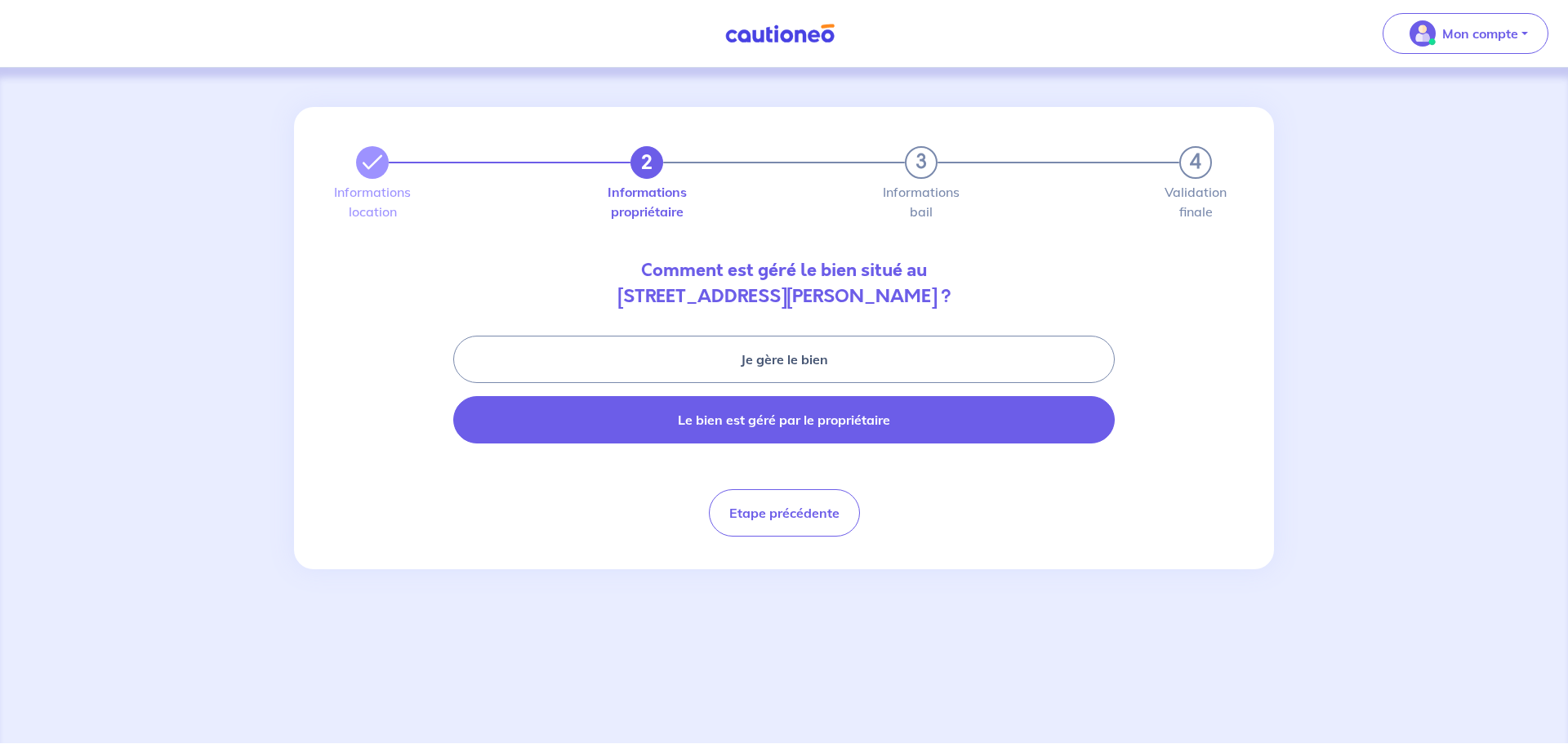
click at [764, 419] on button "Le bien est géré par le propriétaire" at bounding box center [784, 419] width 661 height 47
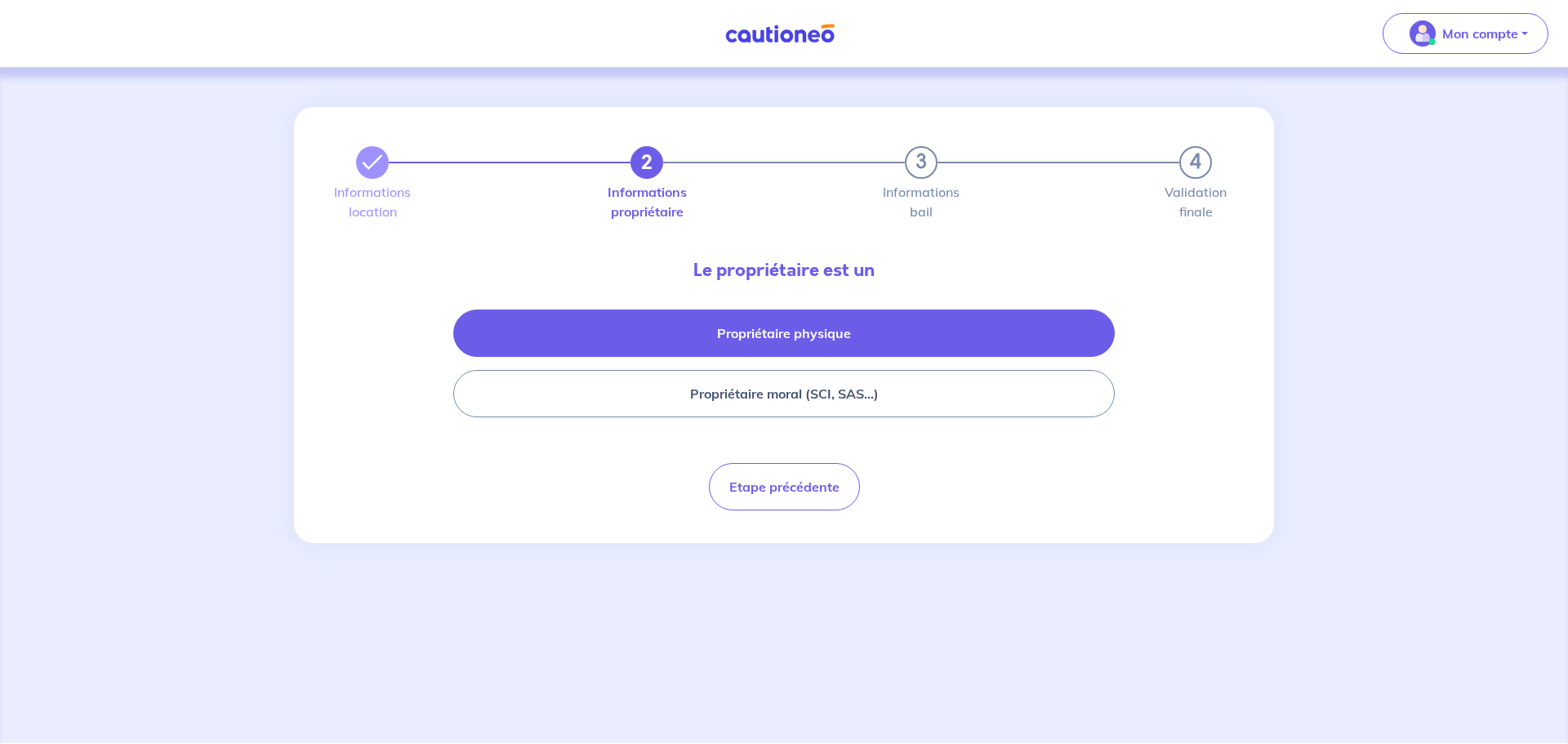
click at [699, 324] on button "Propriétaire physique" at bounding box center [784, 333] width 661 height 47
select select "FR"
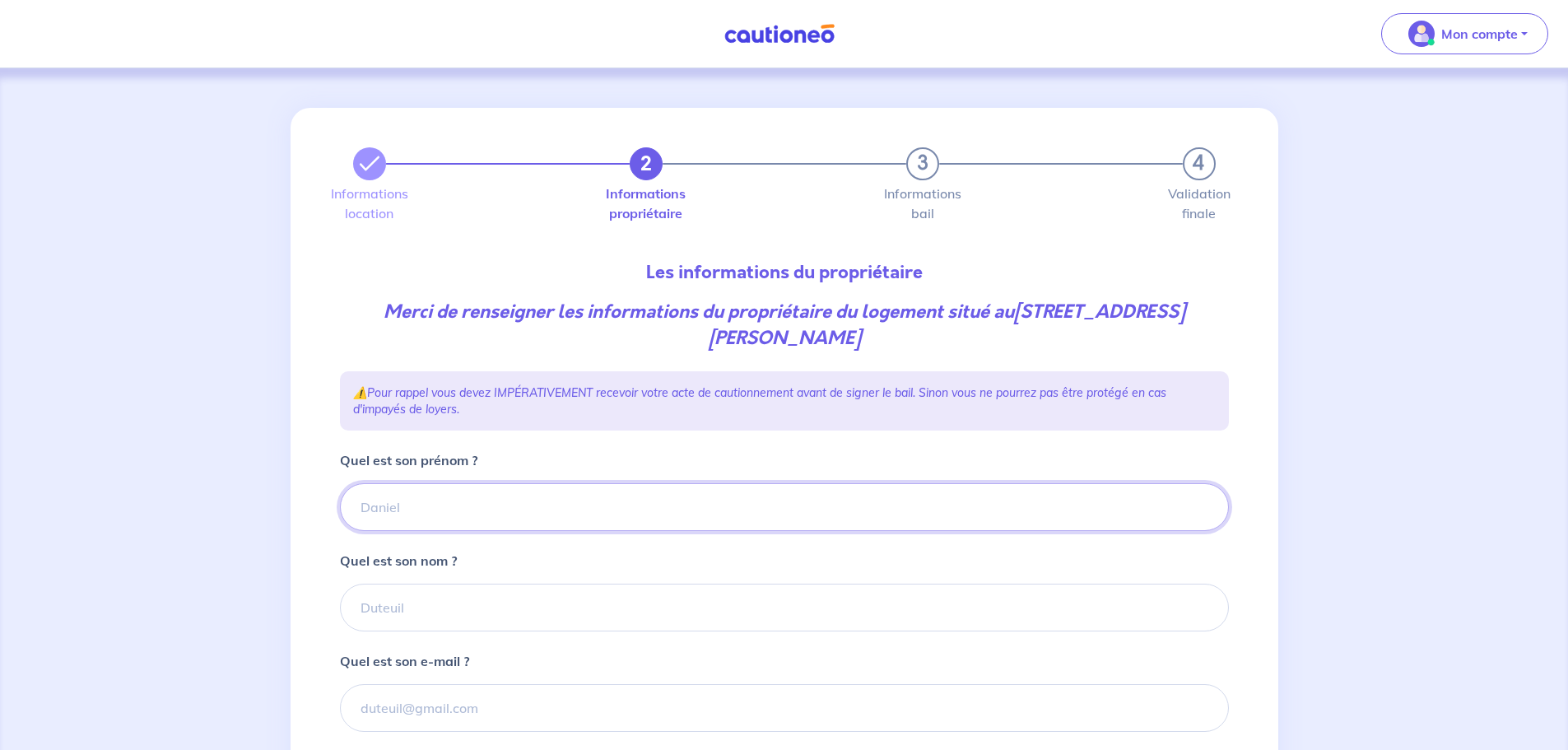
drag, startPoint x: 493, startPoint y: 506, endPoint x: 478, endPoint y: 503, distance: 15.3
click at [492, 506] on input "Quel est son prénom ?" at bounding box center [785, 507] width 889 height 48
type input "Isabelle"
type input "Sebileau"
click at [262, 602] on div "2 3 4 Informations location Informations propriétaire Informations bail Validat…" at bounding box center [784, 661] width 1568 height 1186
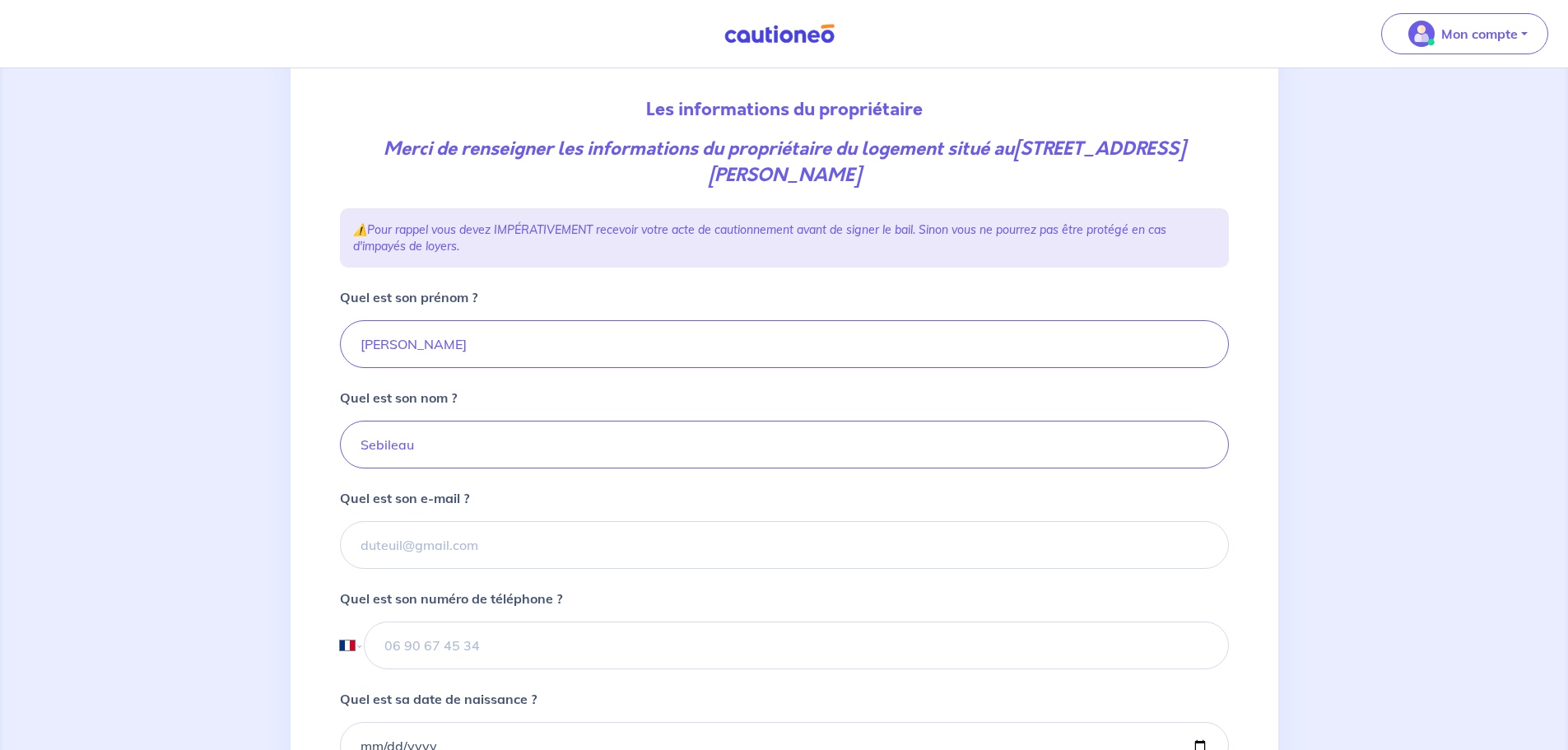
scroll to position [164, 0]
click at [410, 541] on input "Quel est son e-mail ?" at bounding box center [785, 543] width 889 height 48
click at [388, 547] on input "Quel est son e-mail ?" at bounding box center [785, 543] width 889 height 48
paste input "isabelle SEBILEAU <i.sebileau@orange.fr>"
drag, startPoint x: 480, startPoint y: 543, endPoint x: 354, endPoint y: 547, distance: 126.1
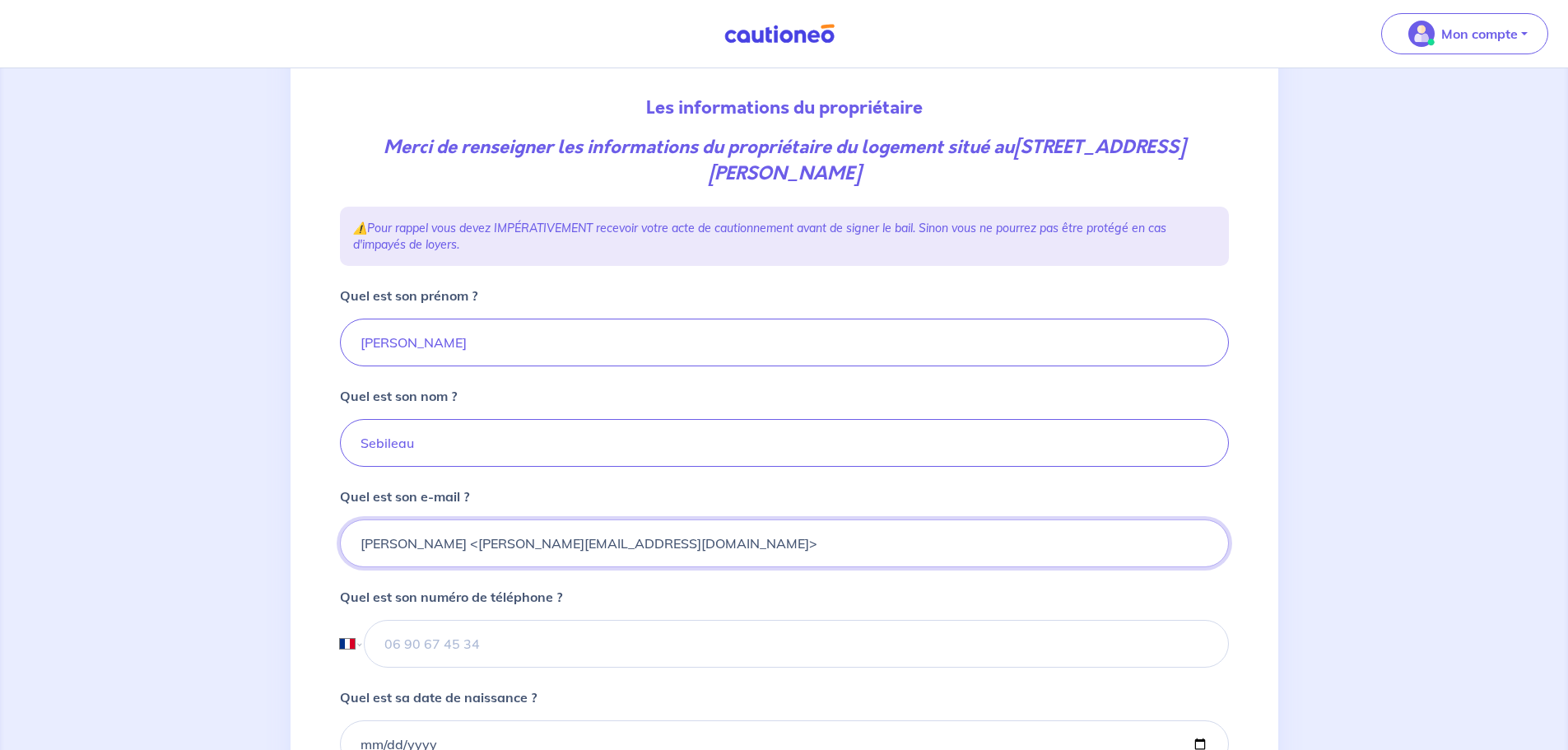
click at [354, 547] on input "isabelle SEBILEAU <i.sebileau@orange.fr>" at bounding box center [785, 543] width 889 height 48
click at [650, 538] on input "i.sebileau@orange.fr>" at bounding box center [785, 543] width 889 height 48
type input "i.sebileau@orange.fr"
click at [491, 650] on input "tel" at bounding box center [796, 643] width 865 height 48
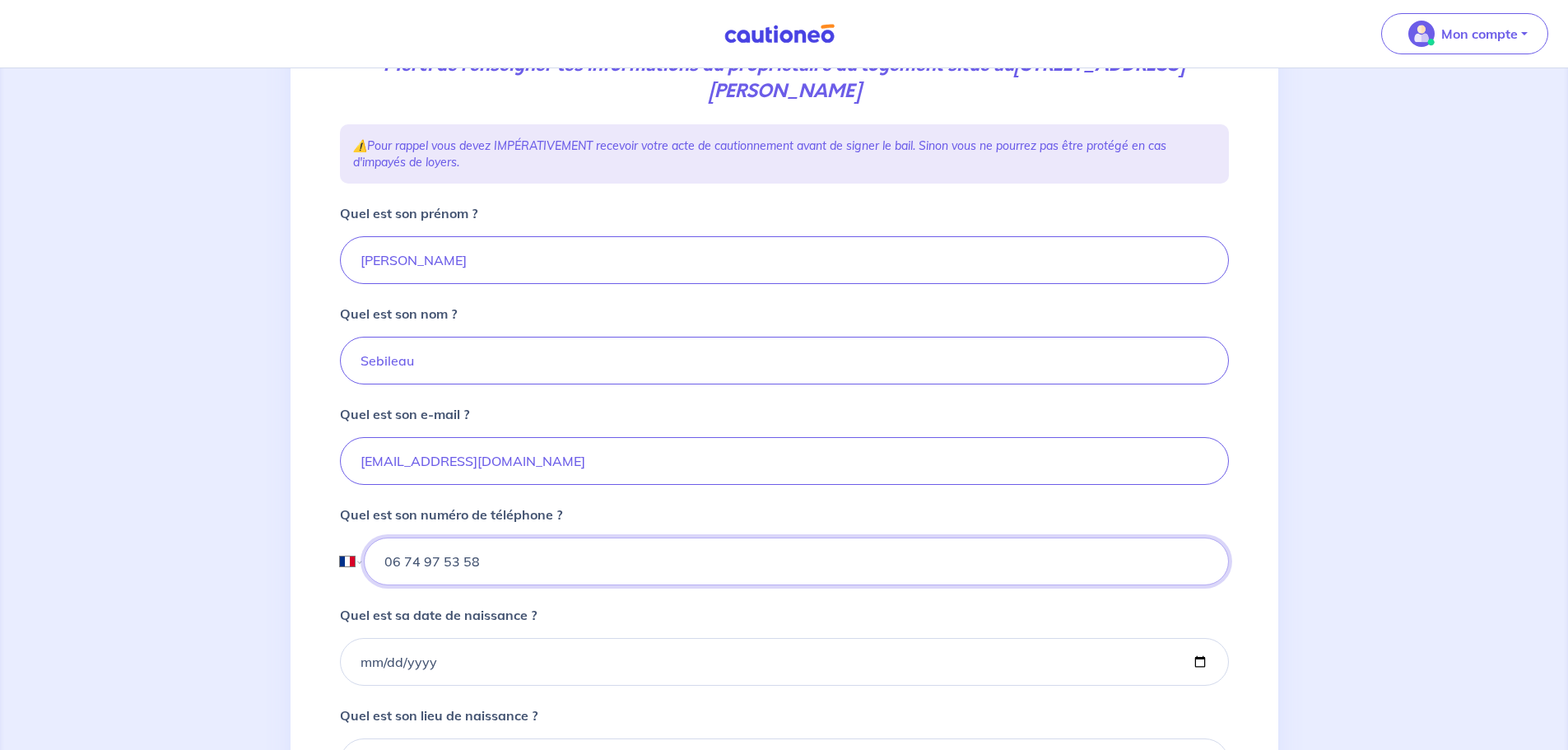
type input "06 74 97 53 58"
click at [384, 661] on input "Quel est sa date de naissance ?" at bounding box center [785, 661] width 889 height 48
click at [360, 656] on input "Quel est sa date de naissance ?" at bounding box center [785, 661] width 889 height 48
type input "0002-09-10"
type input "1969-09-10"
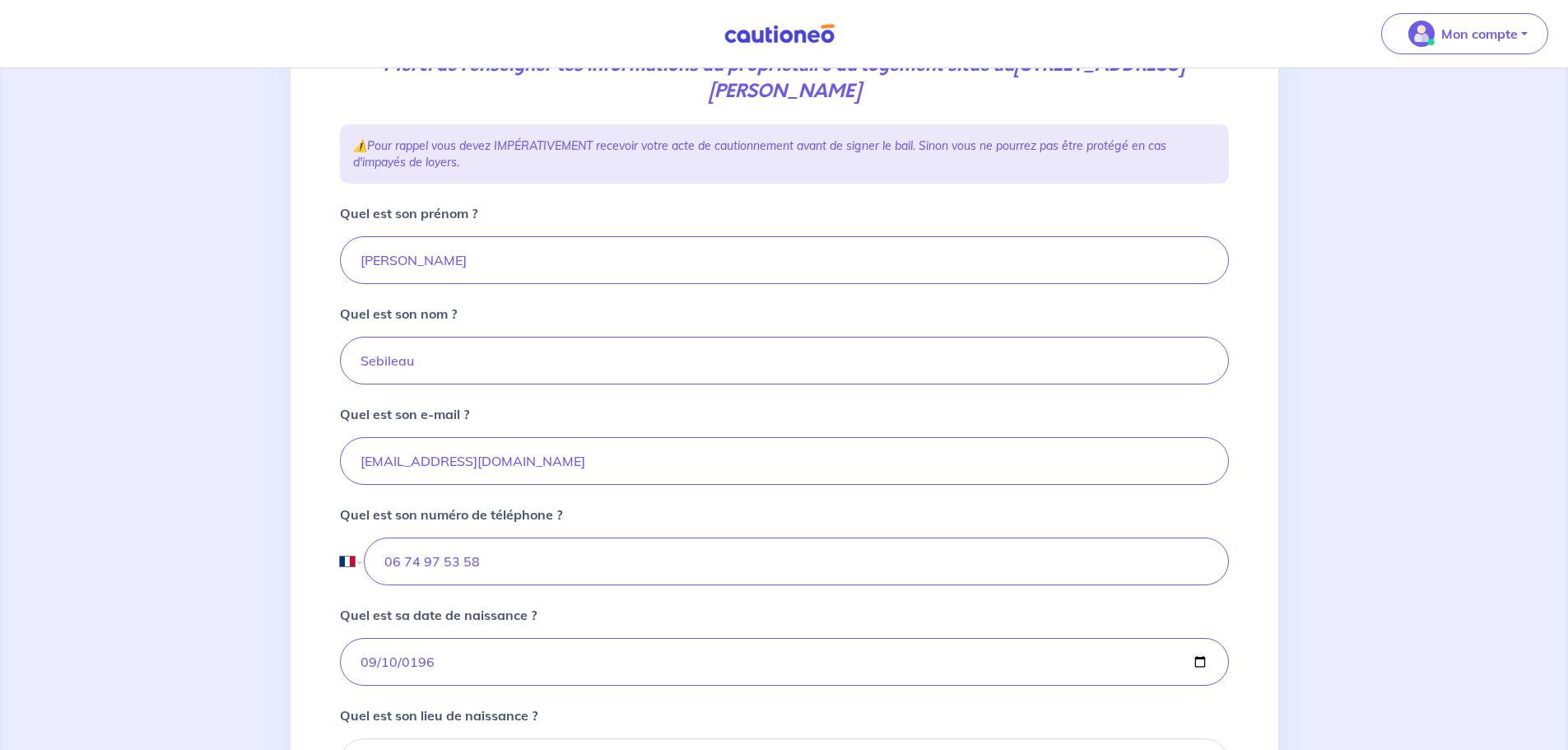
click at [324, 646] on div "2 3 4 Informations location Informations propriétaire Informations bail Validat…" at bounding box center [785, 413] width 988 height 1106
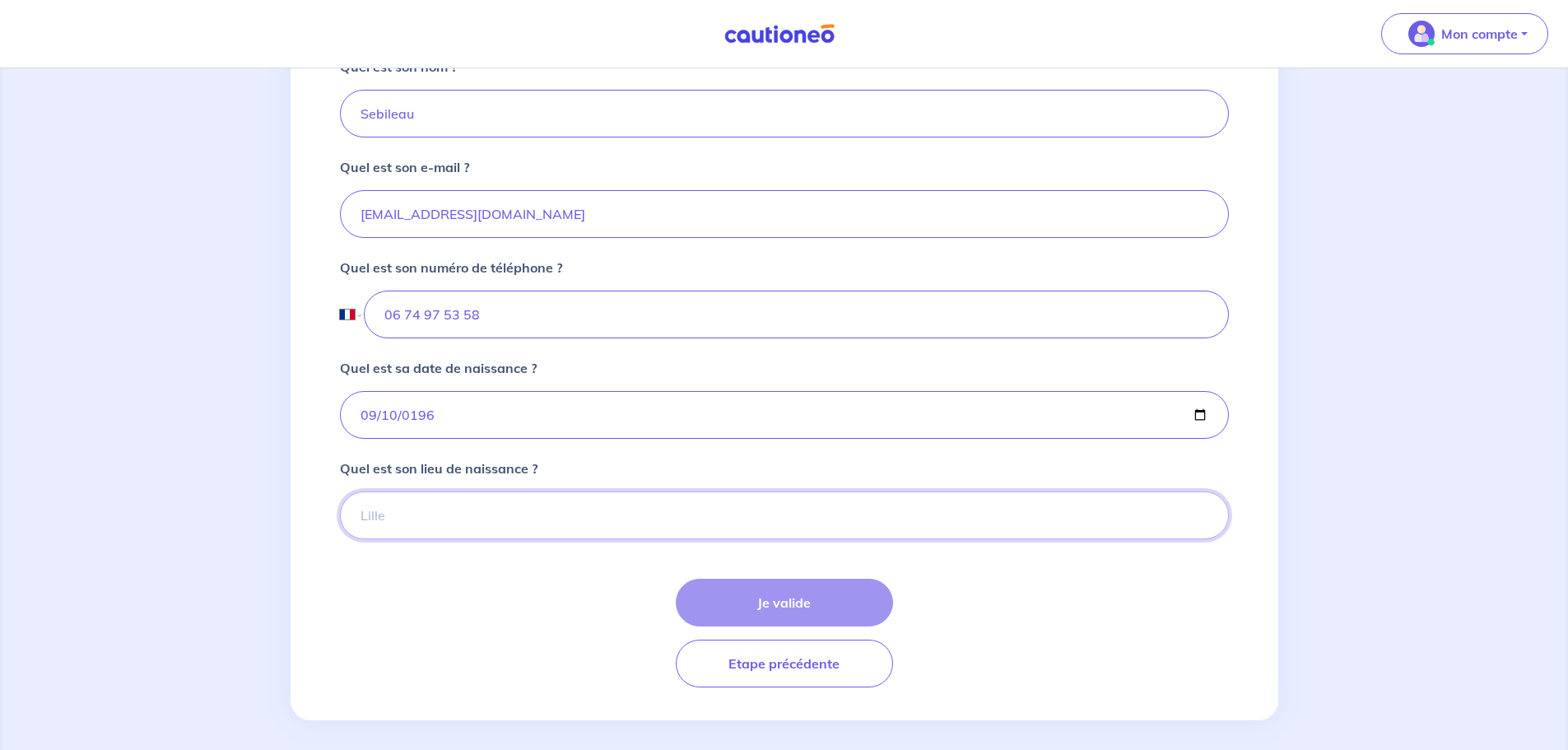
click at [414, 515] on input "Quel est son lieu de naissance ?" at bounding box center [785, 515] width 889 height 48
type input "Bordeaux"
click at [713, 591] on button "Je valide" at bounding box center [784, 602] width 217 height 48
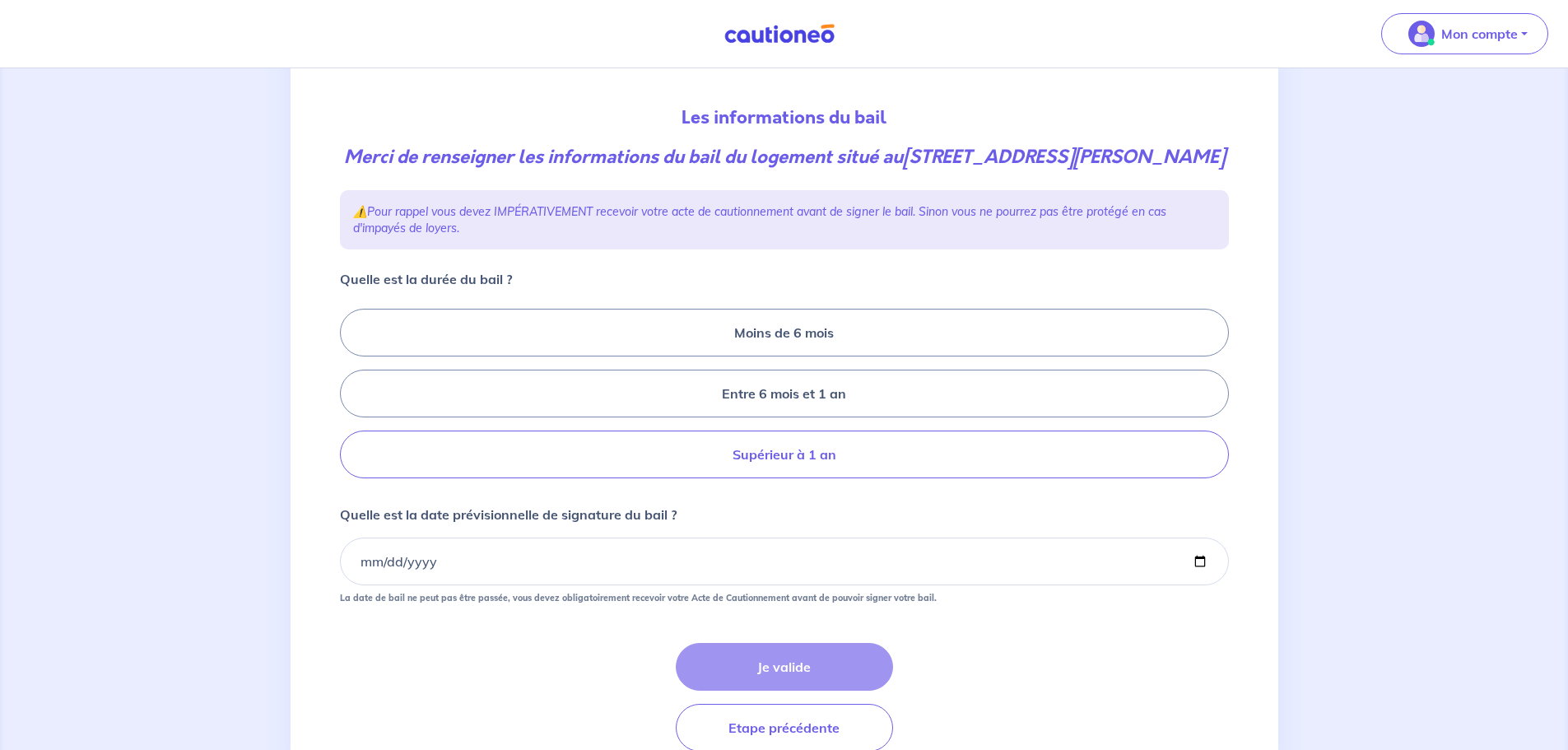
scroll to position [164, 0]
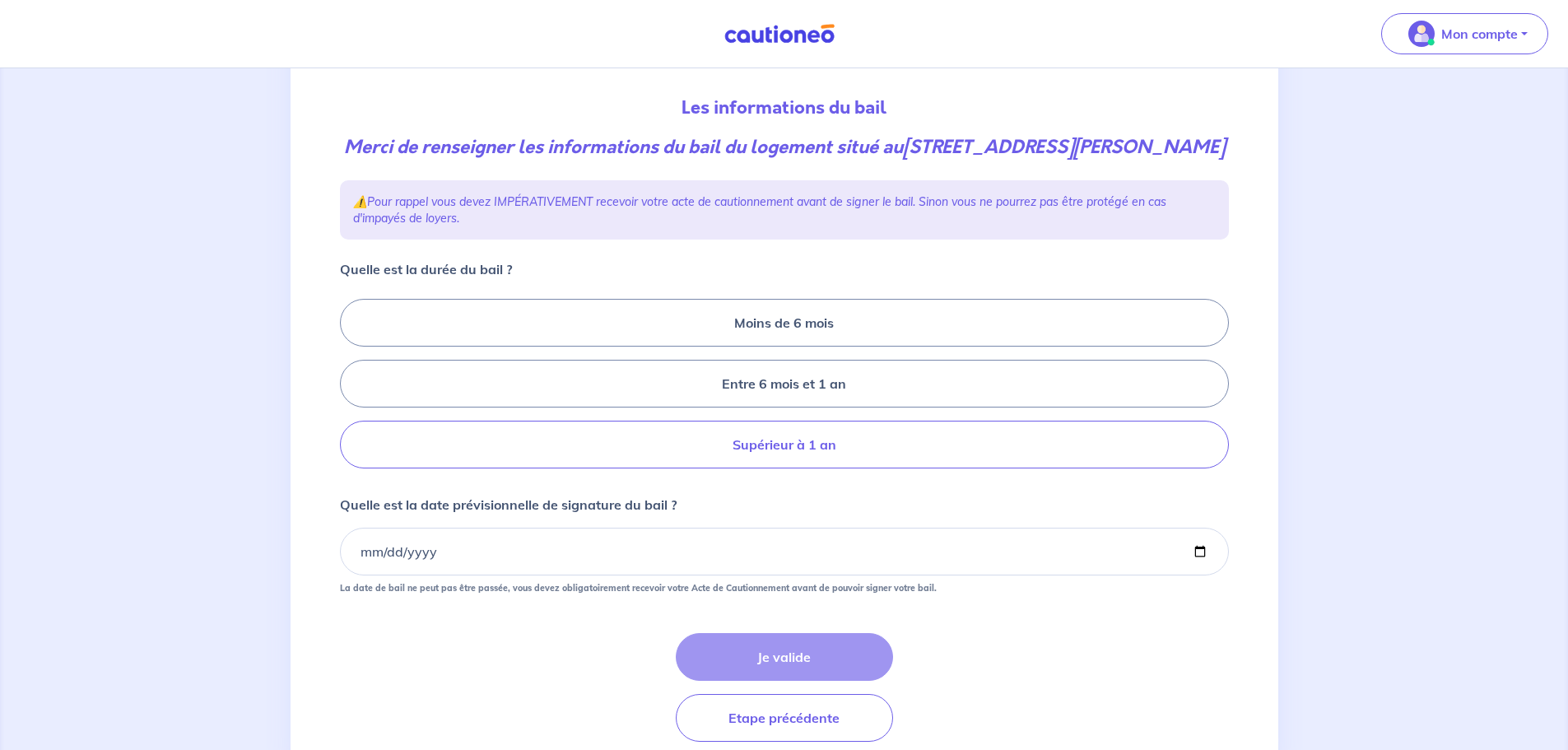
click at [836, 469] on label "Supérieur à 1 an" at bounding box center [785, 444] width 889 height 48
click at [351, 389] on input "Supérieur à 1 an" at bounding box center [345, 383] width 11 height 11
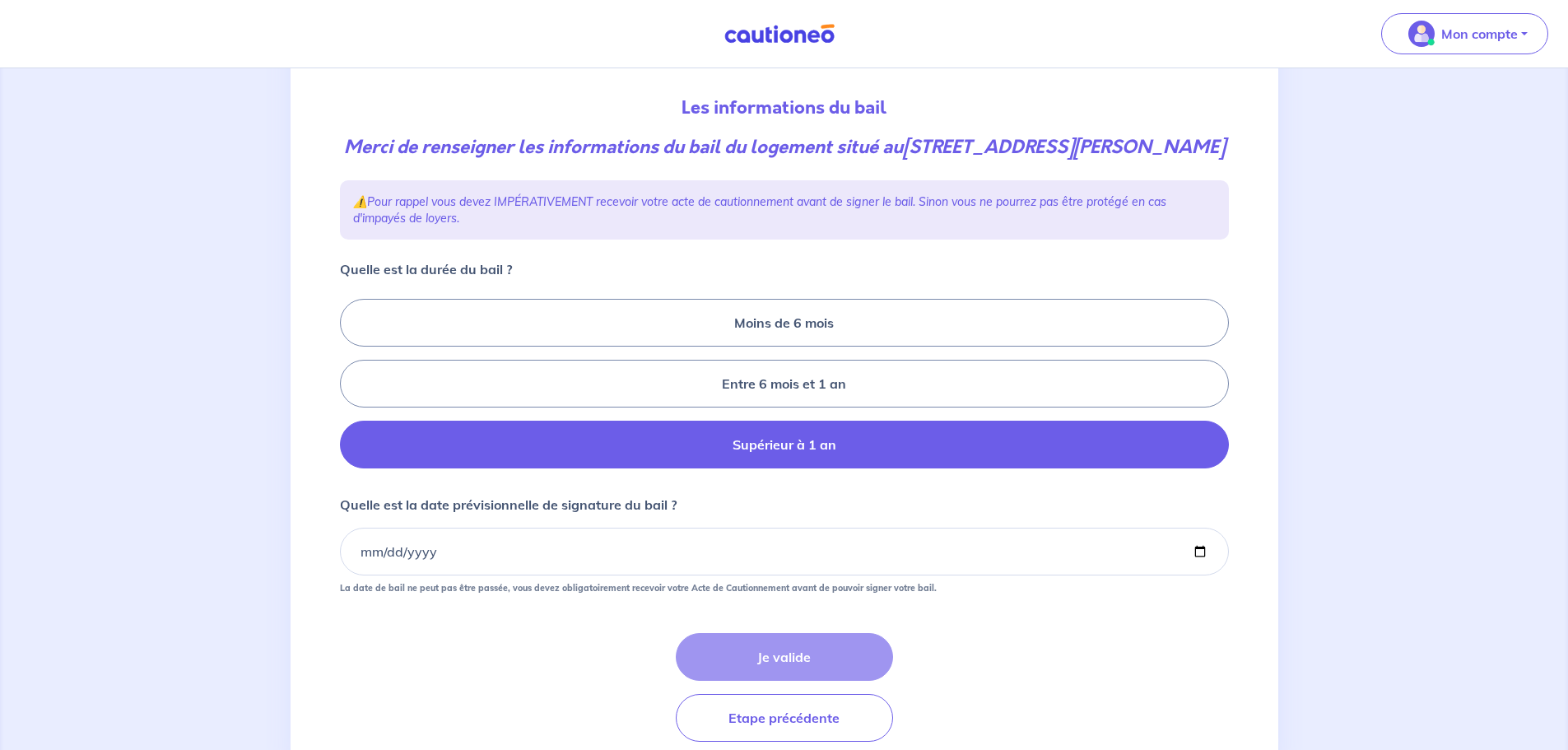
radio input "true"
click at [358, 575] on input "Quelle est la date prévisionnelle de signature du bail ?" at bounding box center [785, 551] width 889 height 48
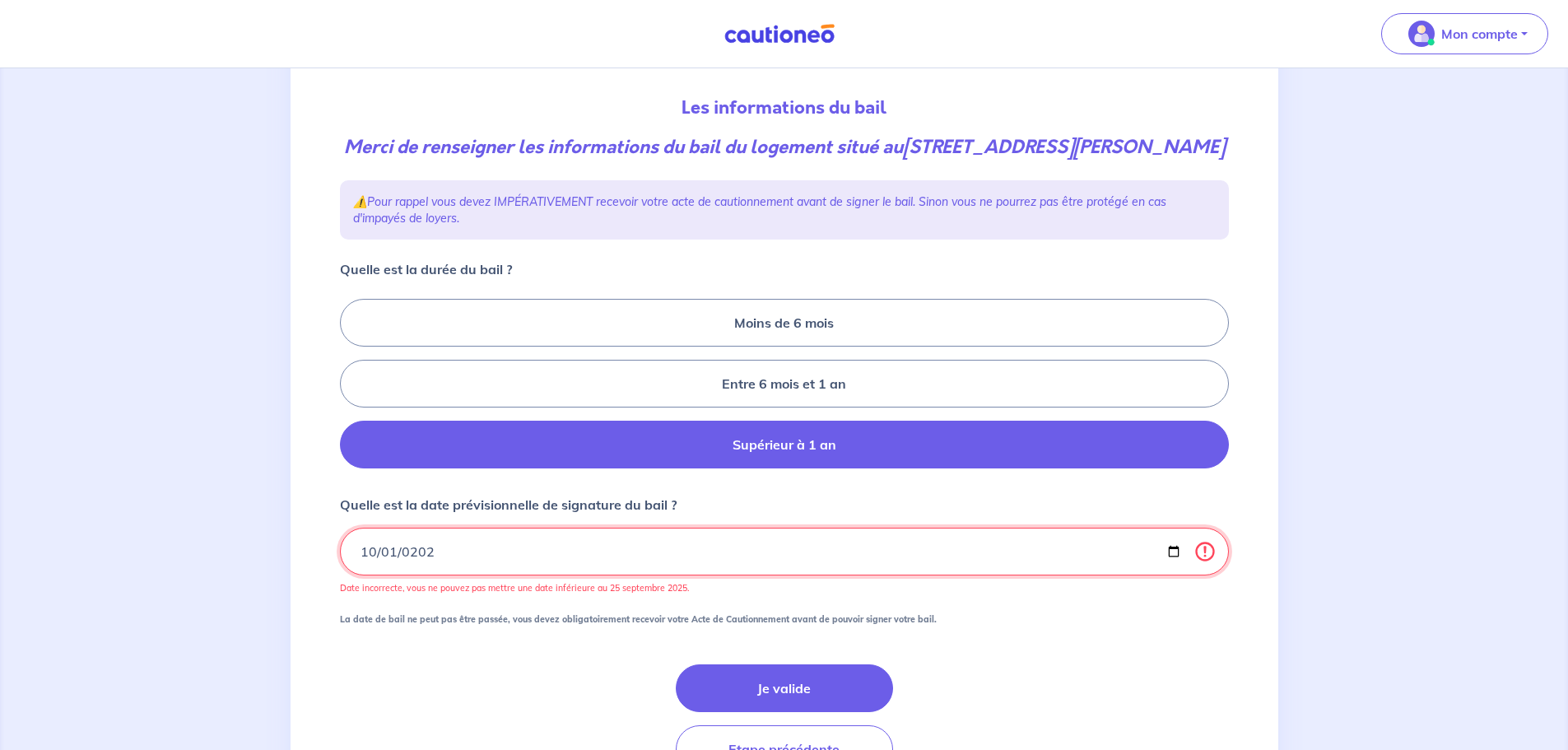
type input "2025-10-01"
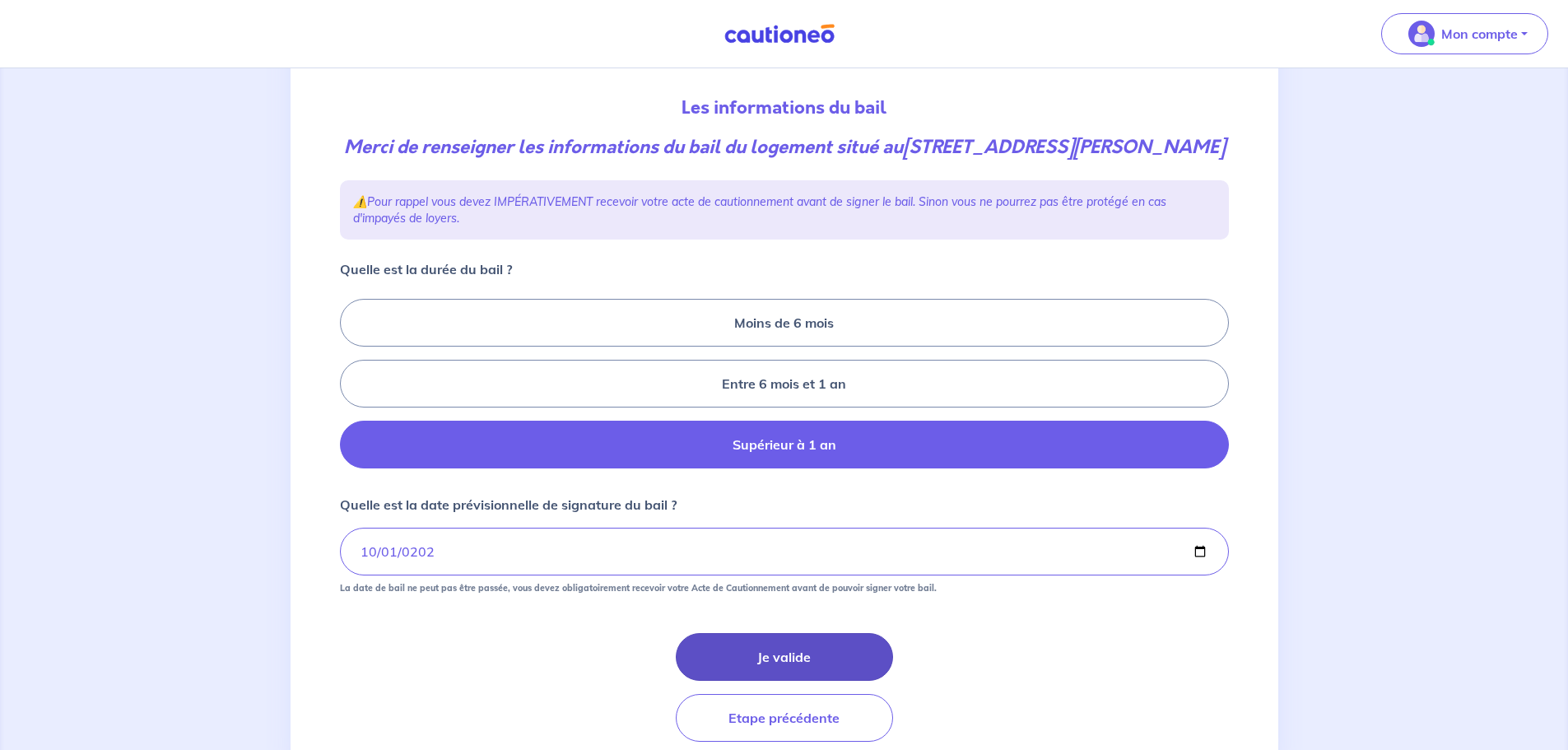
click at [768, 664] on button "Je valide" at bounding box center [784, 657] width 217 height 48
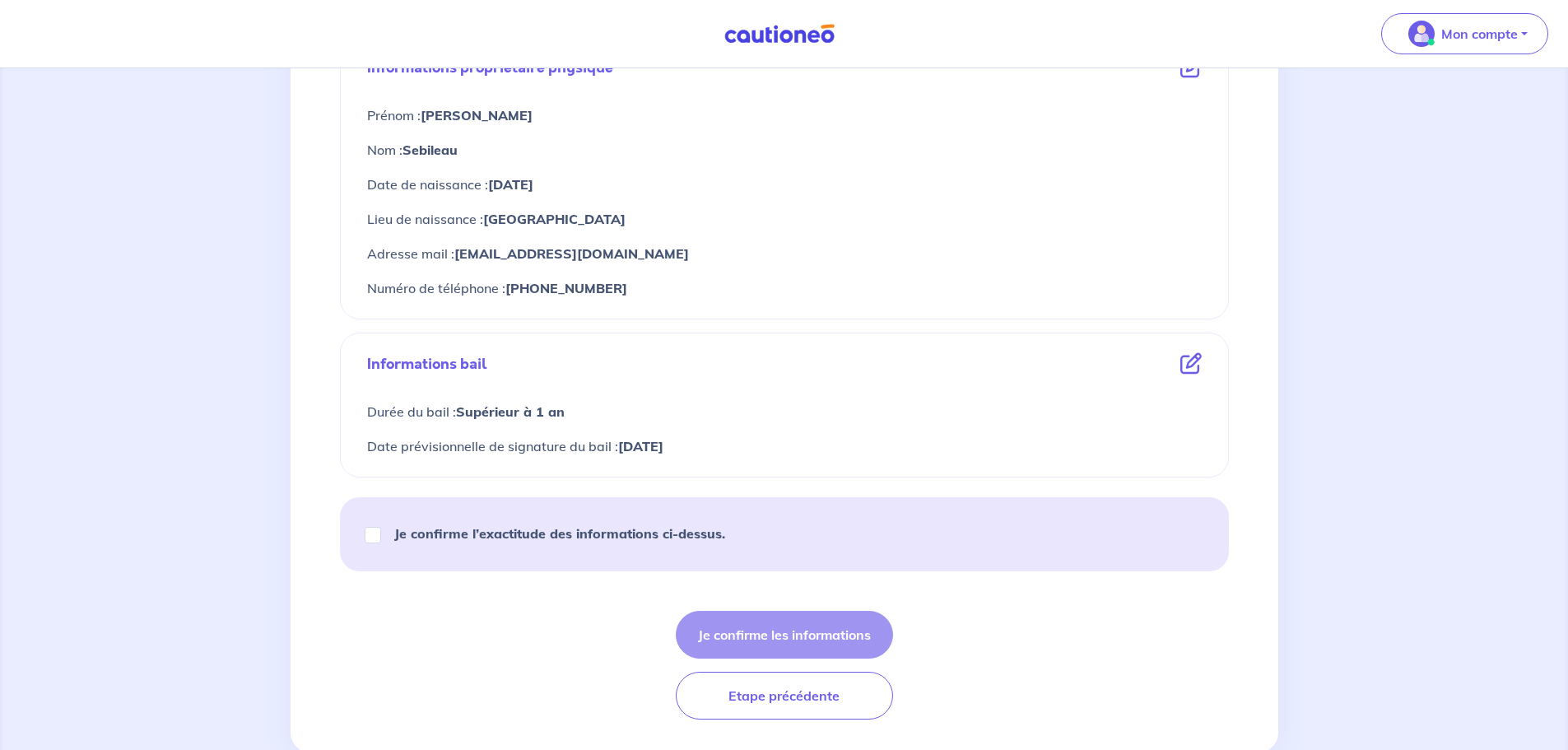
scroll to position [659, 0]
click at [374, 533] on input "Je confirme l’exactitude des informations ci-dessus." at bounding box center [373, 534] width 17 height 17
checkbox input "true"
click at [818, 635] on button "Je confirme les informations" at bounding box center [784, 633] width 217 height 48
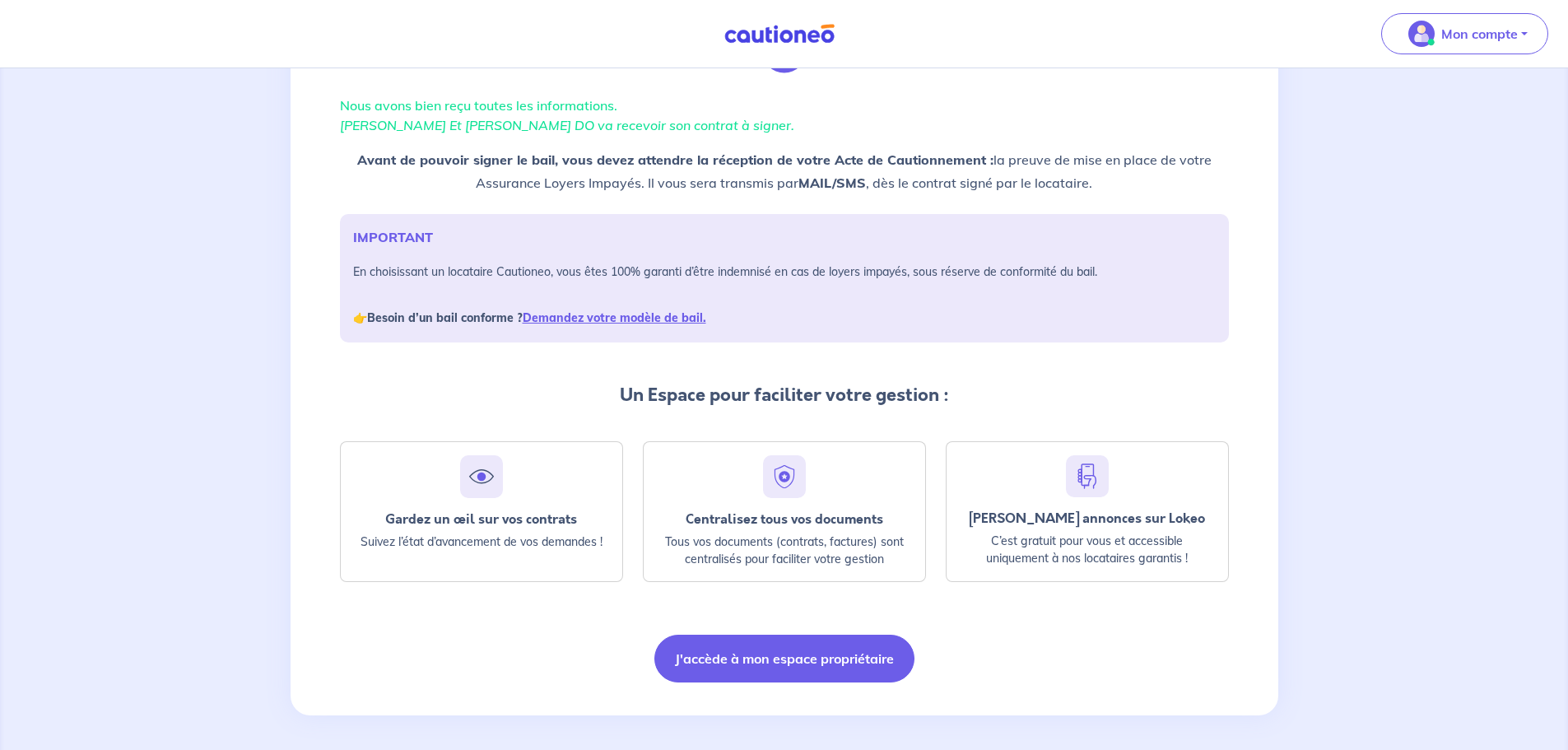
scroll to position [106, 0]
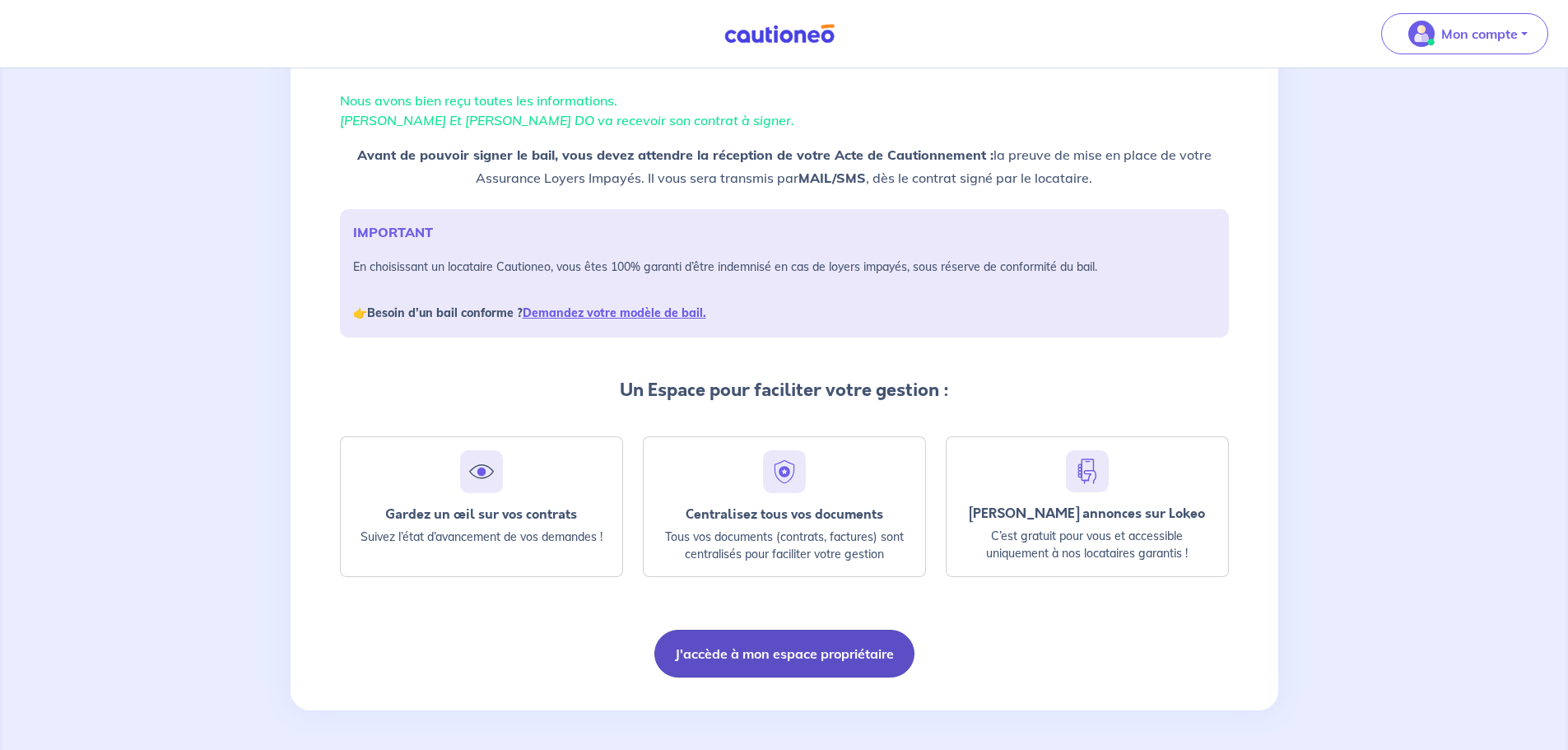
click at [776, 656] on button "J'accède à mon espace propriétaire" at bounding box center [784, 653] width 260 height 48
